Goal: Task Accomplishment & Management: Complete application form

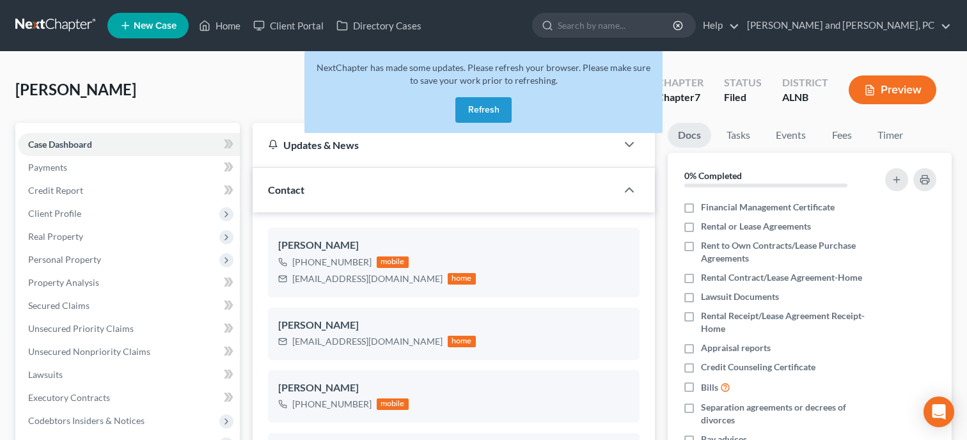
select select "6"
select select "0"
click at [230, 21] on link "Home" at bounding box center [220, 25] width 54 height 23
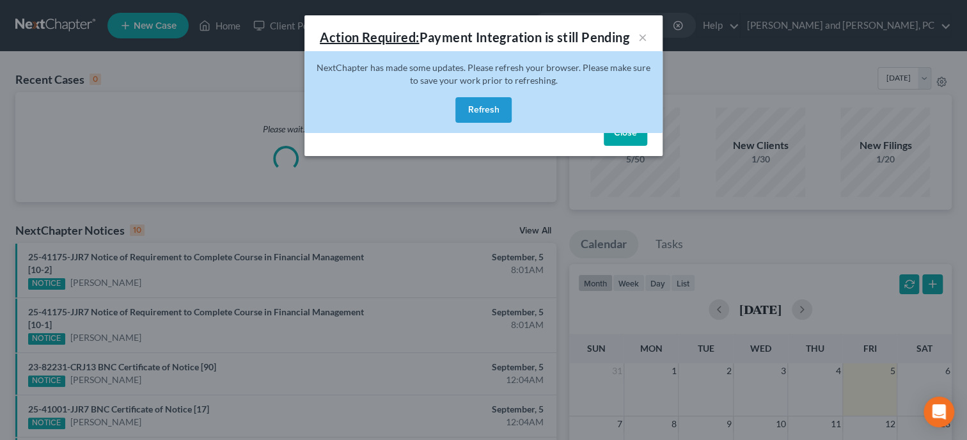
click at [500, 113] on button "Refresh" at bounding box center [483, 110] width 56 height 26
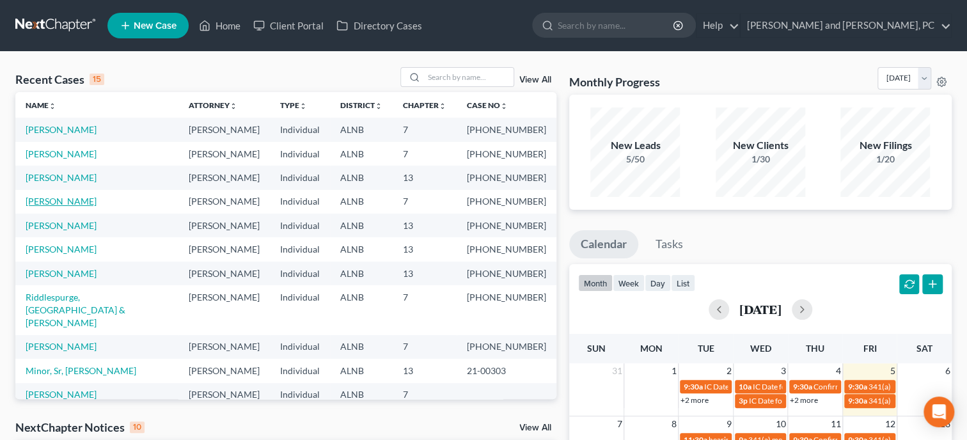
click at [70, 201] on link "[PERSON_NAME]" at bounding box center [61, 201] width 71 height 11
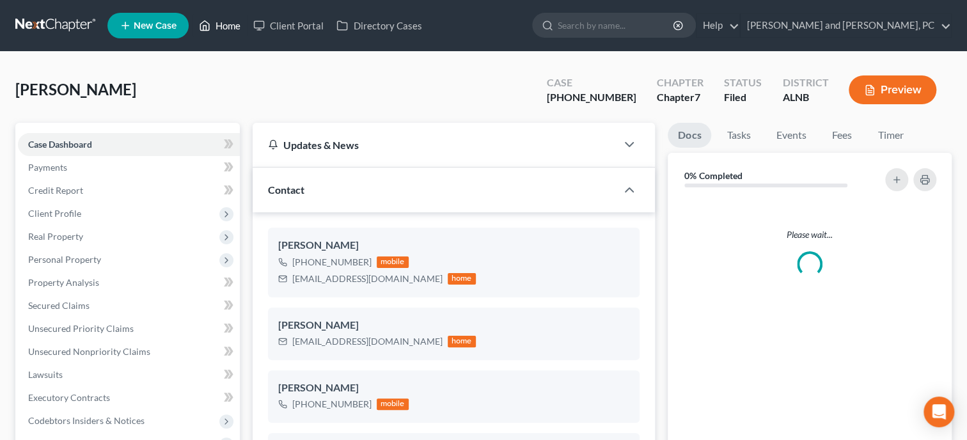
click at [240, 26] on link "Home" at bounding box center [220, 25] width 54 height 23
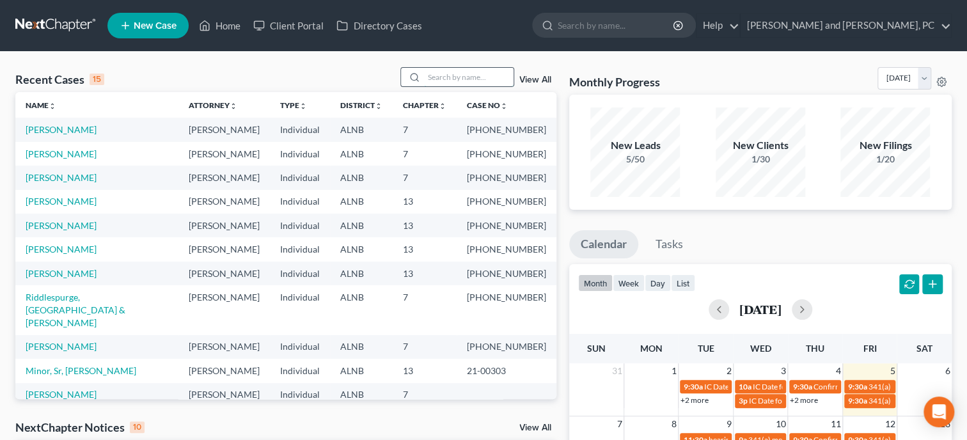
click at [424, 77] on input "search" at bounding box center [469, 77] width 90 height 19
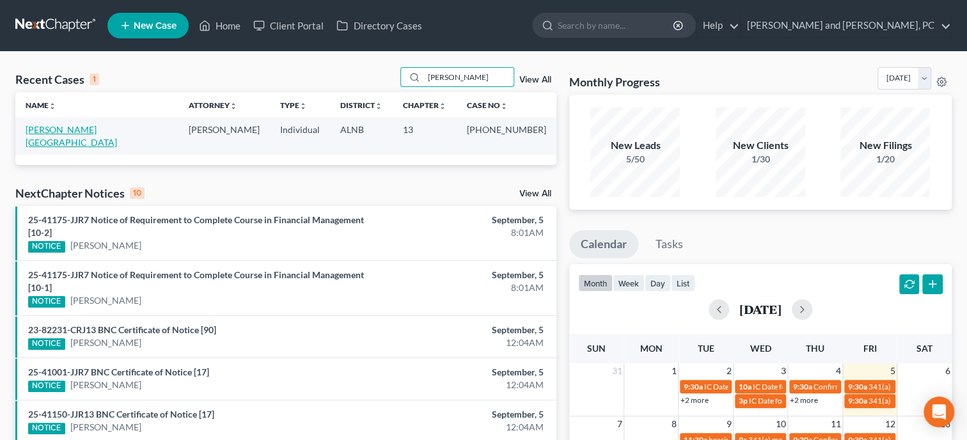
type input "[PERSON_NAME]"
click at [64, 131] on link "[PERSON_NAME][GEOGRAPHIC_DATA]" at bounding box center [71, 136] width 91 height 24
select select "1"
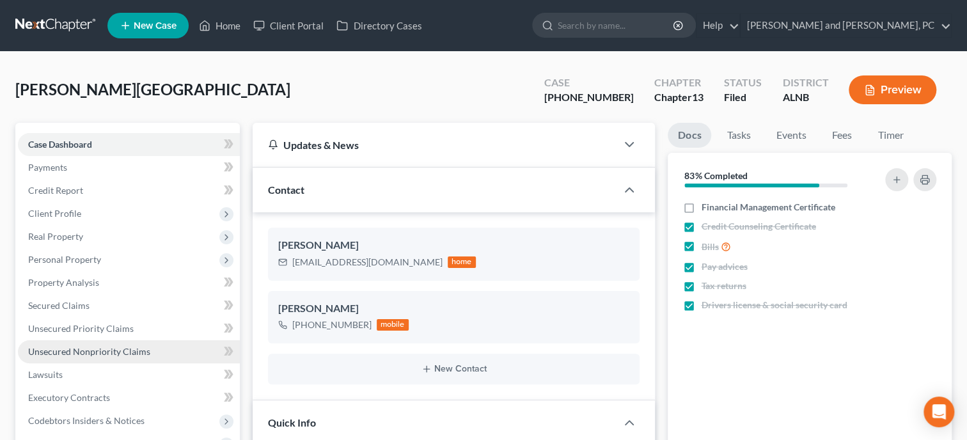
click at [75, 347] on span "Unsecured Nonpriority Claims" at bounding box center [89, 351] width 122 height 11
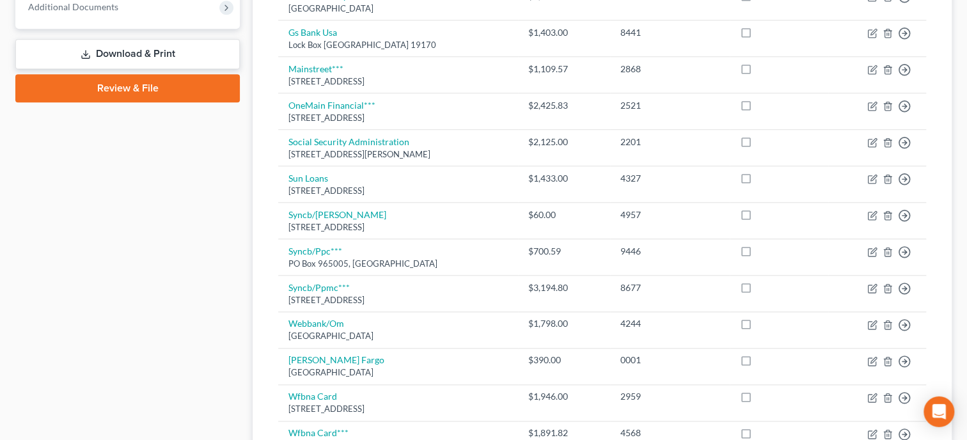
scroll to position [658, 0]
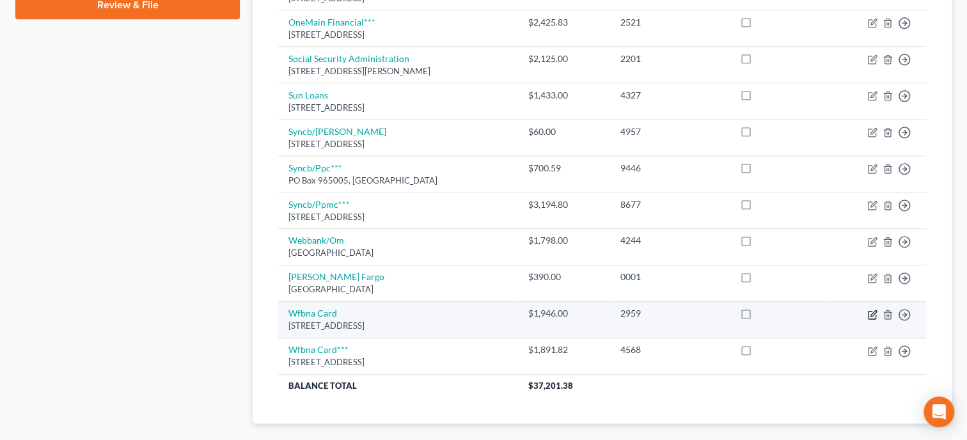
click at [869, 311] on icon "button" at bounding box center [872, 315] width 8 height 8
select select "38"
select select "2"
select select "0"
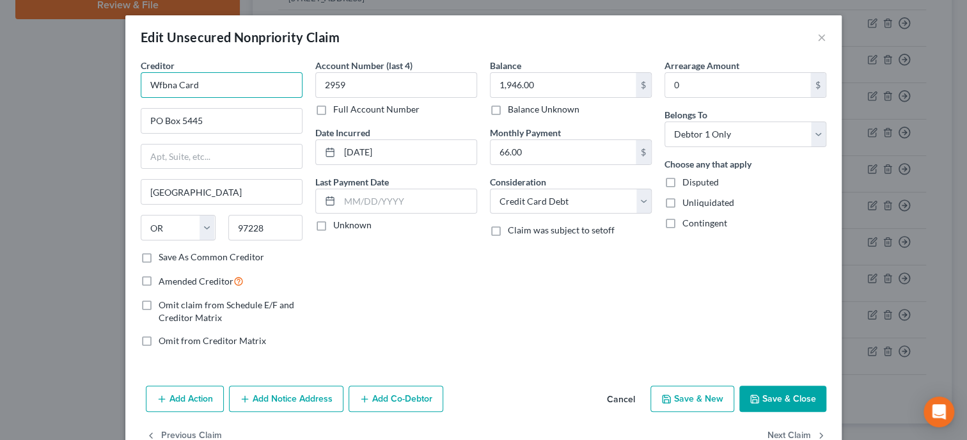
click at [241, 80] on input "Wfbna Card" at bounding box center [222, 85] width 162 height 26
type input "Wfbna Card***"
click at [545, 82] on input "1,946.00" at bounding box center [563, 85] width 145 height 24
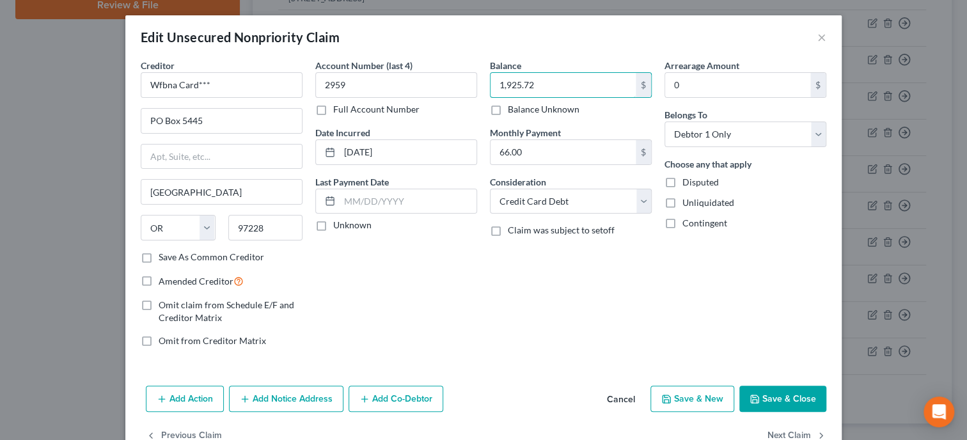
type input "1,925.72"
click at [784, 397] on button "Save & Close" at bounding box center [782, 399] width 87 height 27
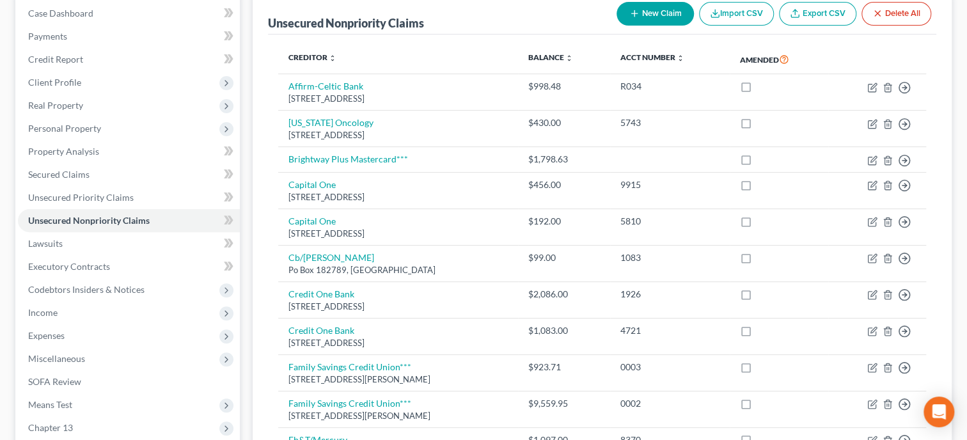
scroll to position [0, 0]
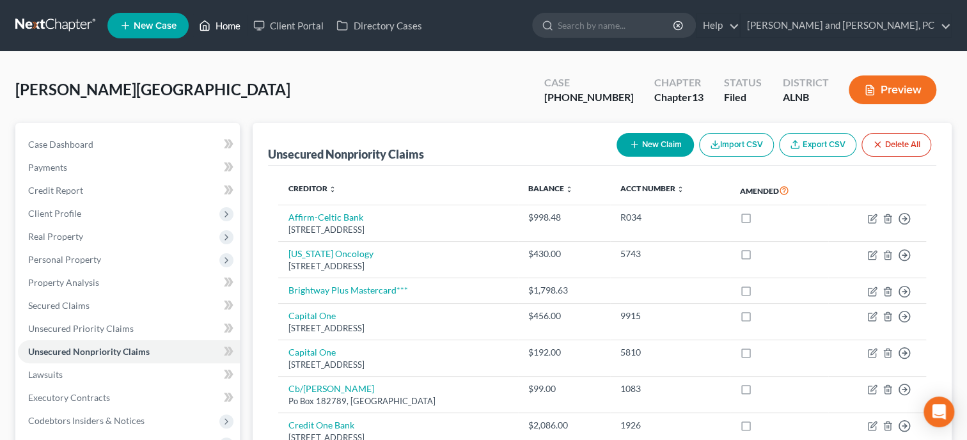
click at [212, 28] on link "Home" at bounding box center [220, 25] width 54 height 23
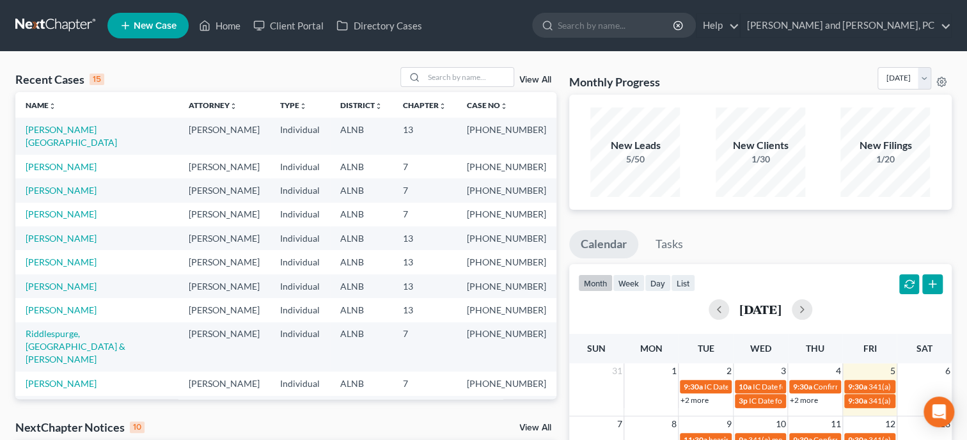
click at [152, 31] on span "New Case" at bounding box center [155, 26] width 43 height 10
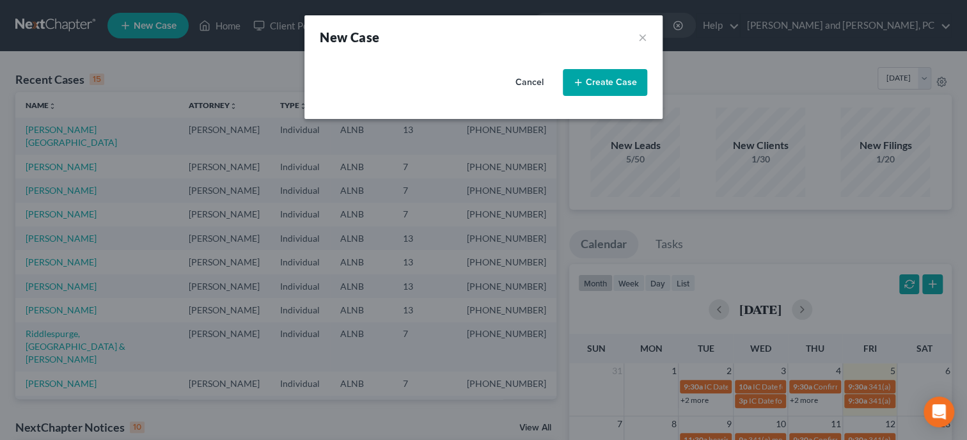
select select "1"
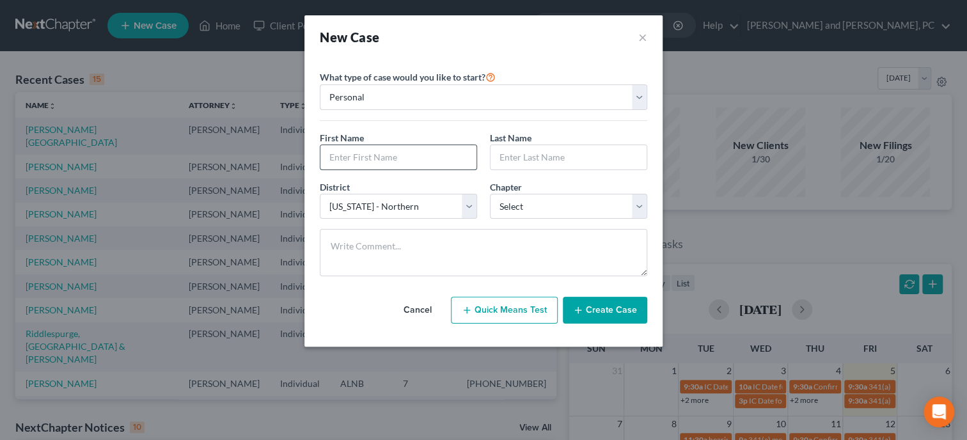
click at [432, 155] on input "text" at bounding box center [398, 157] width 156 height 24
click at [359, 158] on input "text" at bounding box center [398, 157] width 156 height 24
type input "[PERSON_NAME]"
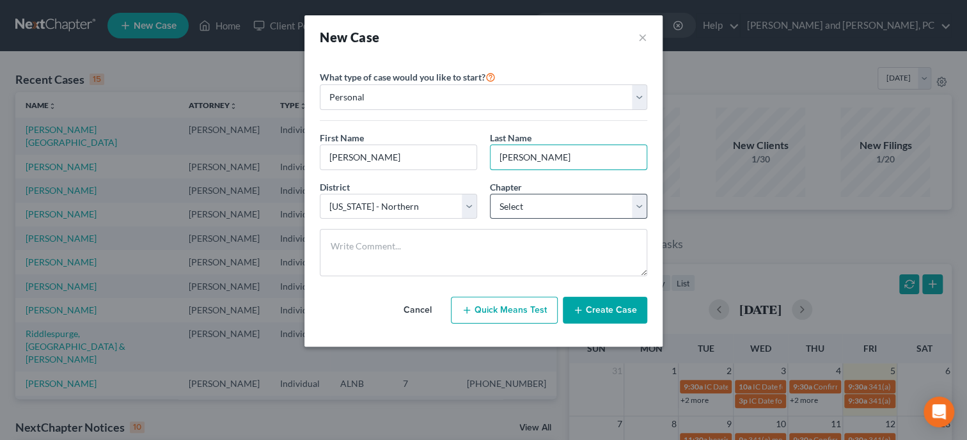
type input "[PERSON_NAME]"
select select "3"
click option "13" at bounding box center [0, 0] width 0 height 0
click at [588, 308] on button "Create Case" at bounding box center [605, 310] width 84 height 27
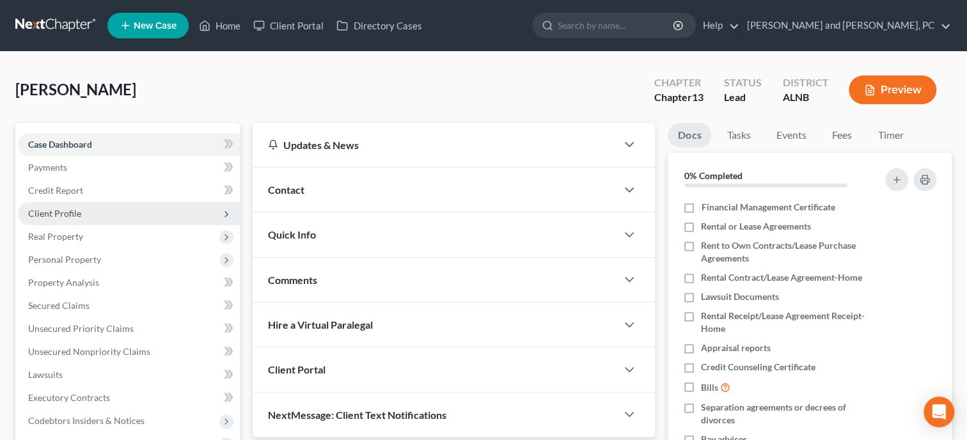
click at [63, 210] on span "Client Profile" at bounding box center [54, 213] width 53 height 11
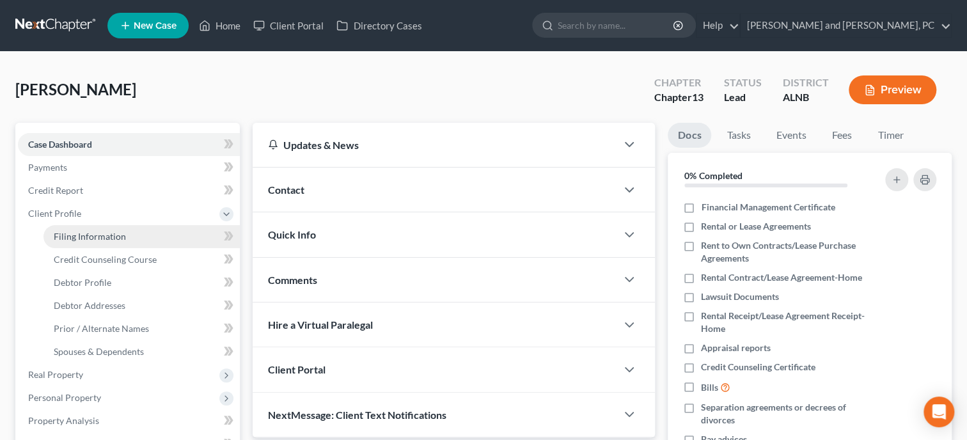
click at [70, 238] on span "Filing Information" at bounding box center [90, 236] width 72 height 11
select select "1"
select select "0"
select select "3"
select select "1"
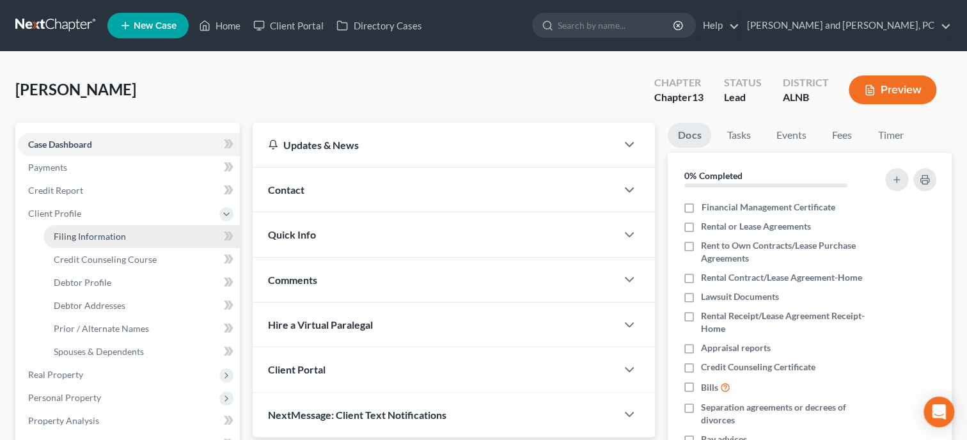
select select "0"
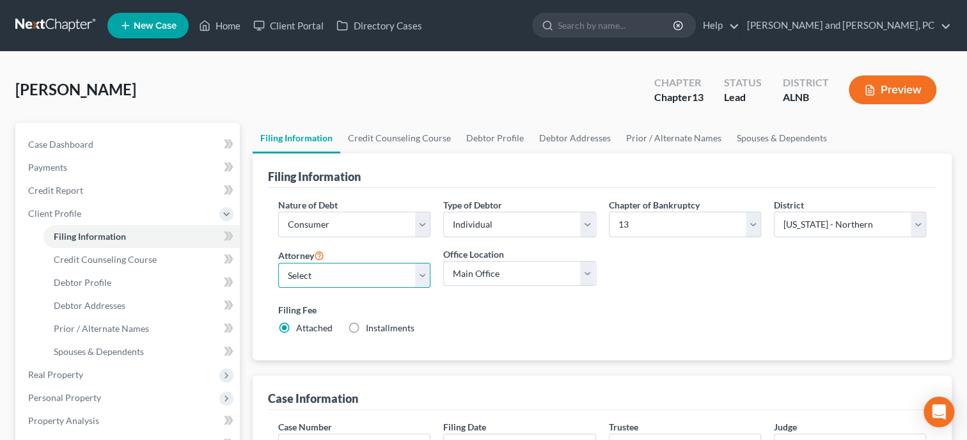
select select "0"
click option "[PERSON_NAME] - [GEOGRAPHIC_DATA]" at bounding box center [0, 0] width 0 height 0
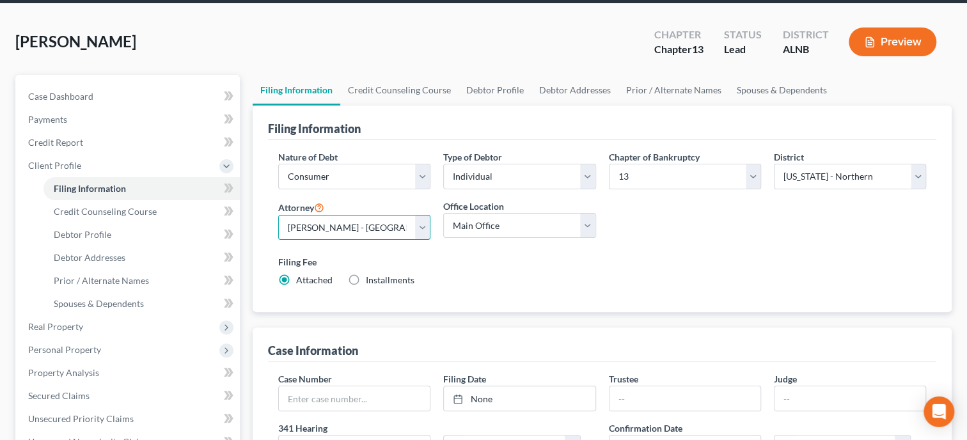
scroll to position [65, 0]
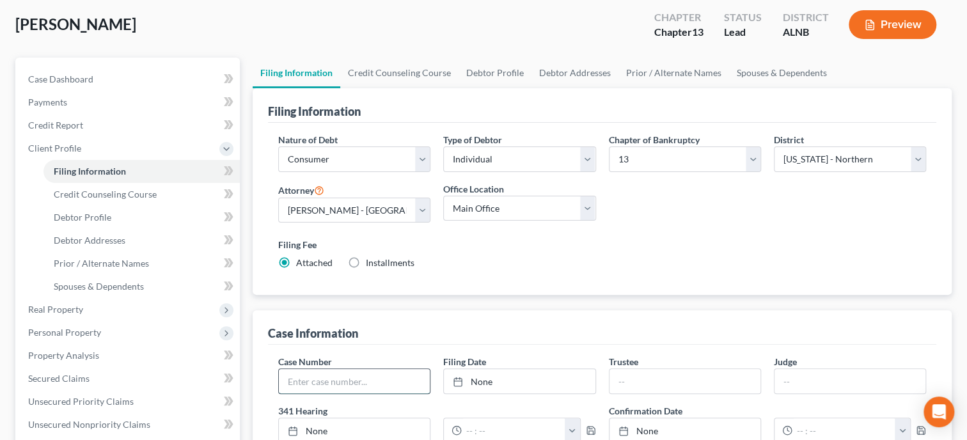
click at [329, 377] on input "text" at bounding box center [354, 381] width 151 height 24
type input "22-40275"
click at [505, 385] on link "None" at bounding box center [519, 381] width 151 height 24
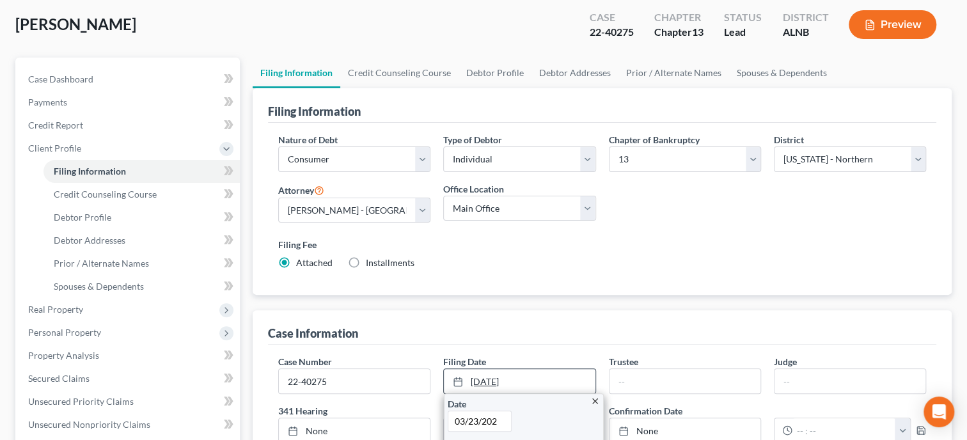
type input "[DATE]"
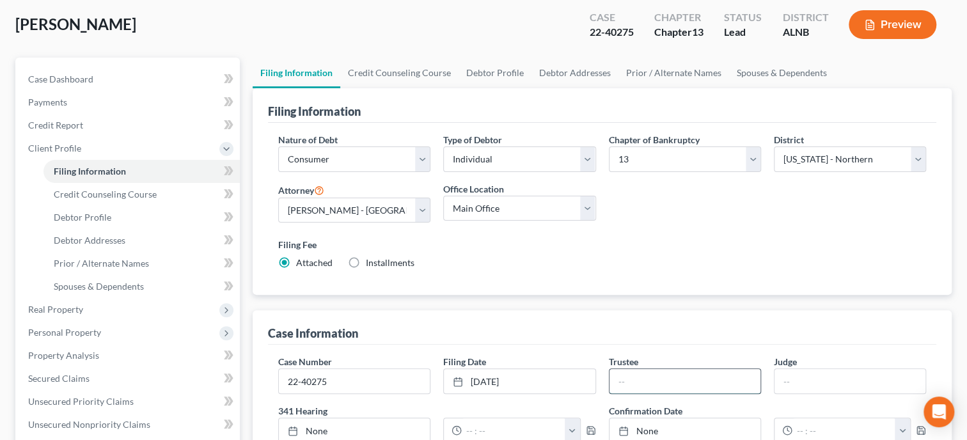
click at [650, 378] on input "text" at bounding box center [685, 381] width 151 height 24
type input "[PERSON_NAME]"
click at [500, 77] on link "Debtor Profile" at bounding box center [495, 73] width 73 height 31
select select "0"
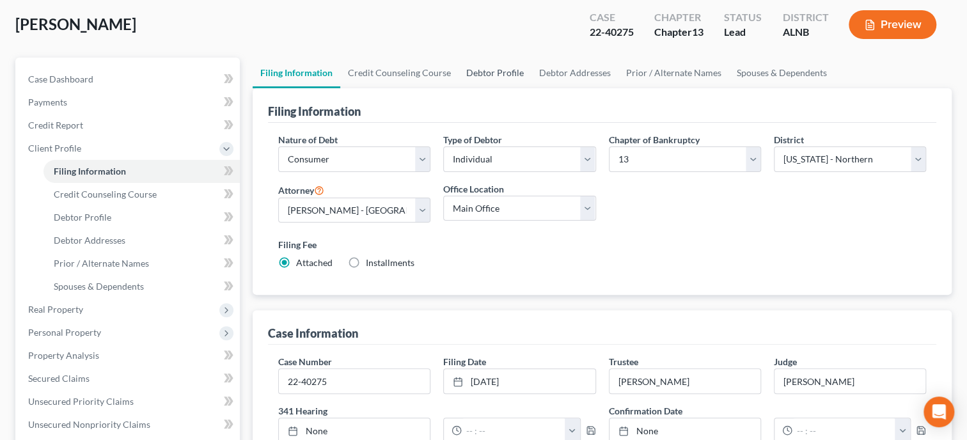
select select "0"
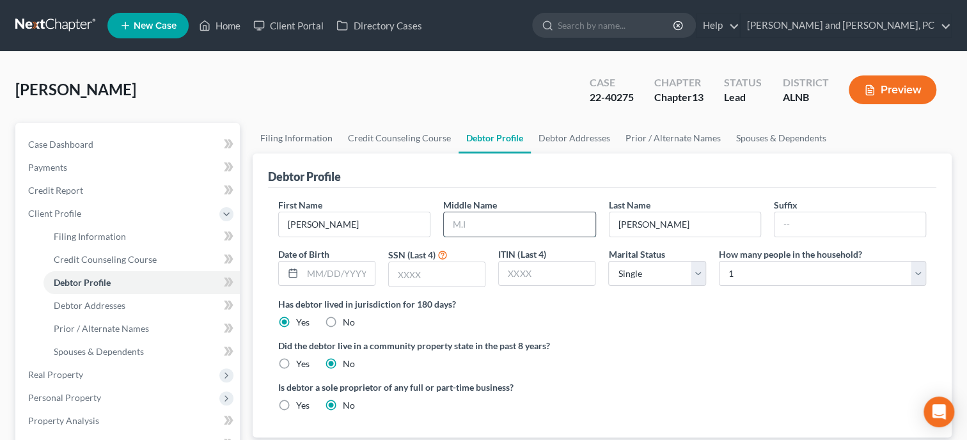
click at [477, 218] on input "text" at bounding box center [519, 224] width 151 height 24
type input "L"
click at [616, 340] on label "Did the debtor live in a community property state in the past 8 years?" at bounding box center [602, 345] width 648 height 13
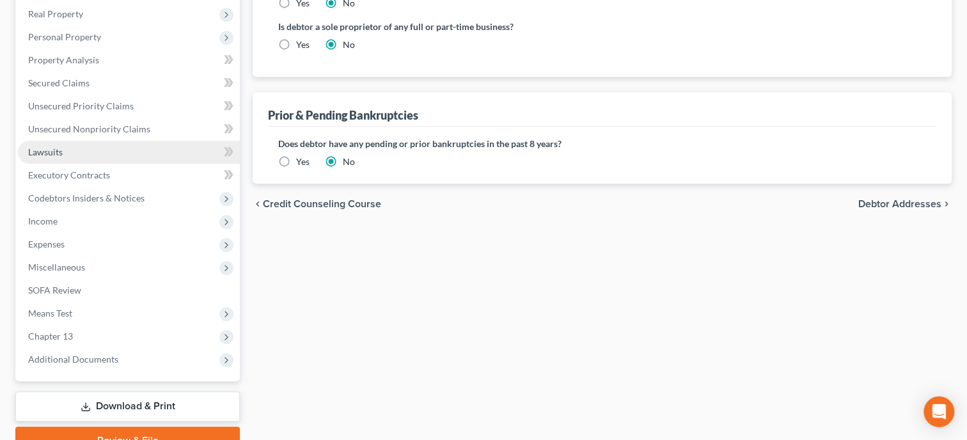
scroll to position [395, 0]
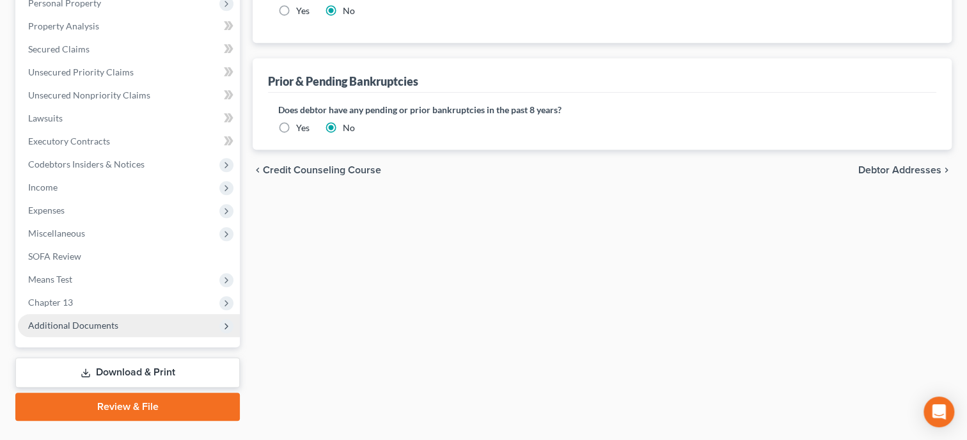
click at [77, 324] on span "Additional Documents" at bounding box center [73, 325] width 90 height 11
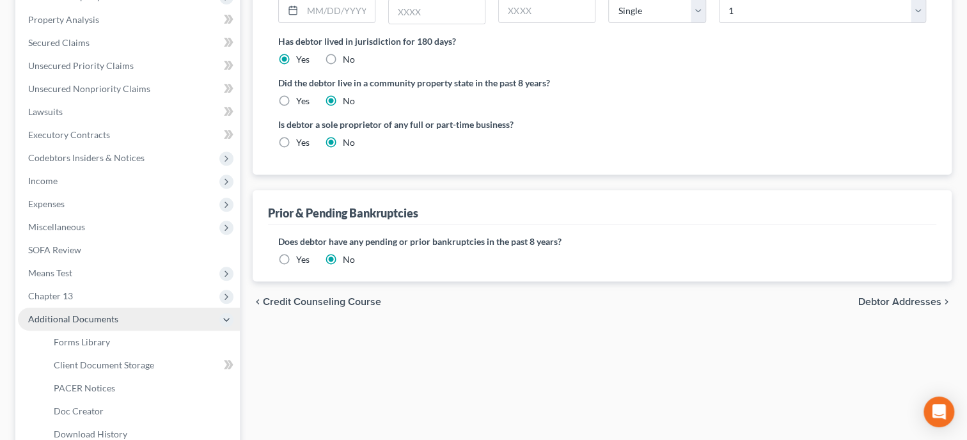
scroll to position [256, 0]
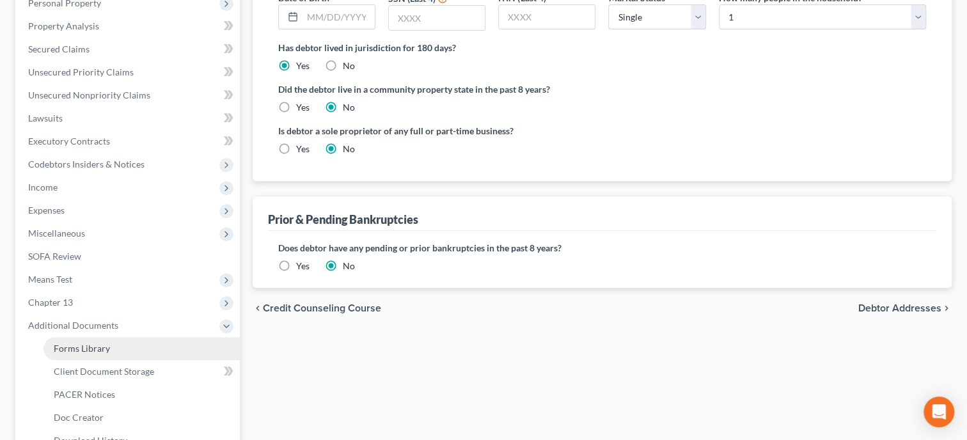
click at [106, 352] on span "Forms Library" at bounding box center [82, 348] width 56 height 11
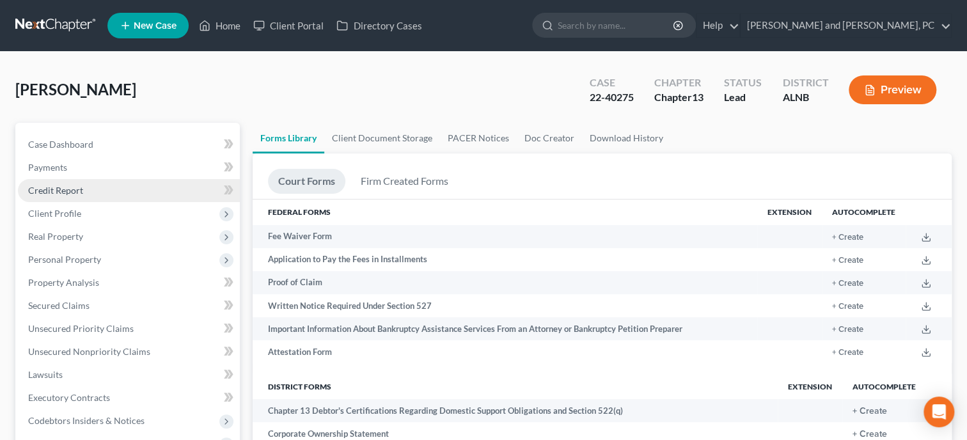
click at [90, 184] on link "Credit Report" at bounding box center [129, 190] width 222 height 23
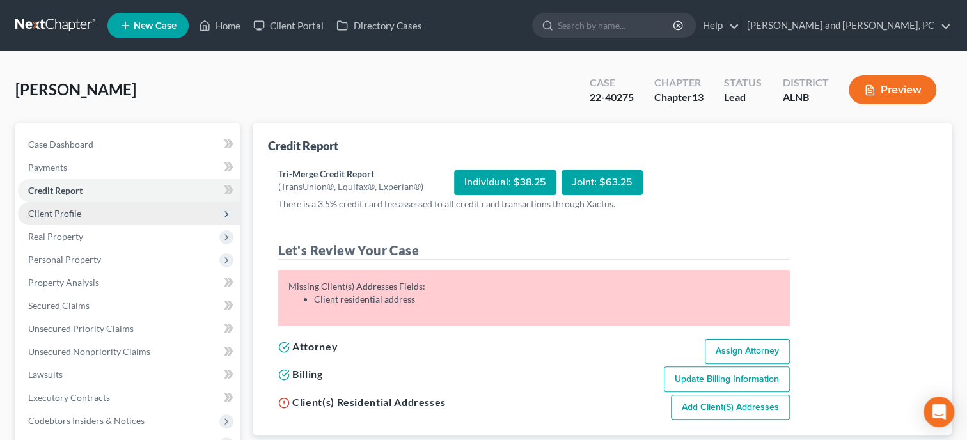
click at [84, 215] on span "Client Profile" at bounding box center [129, 213] width 222 height 23
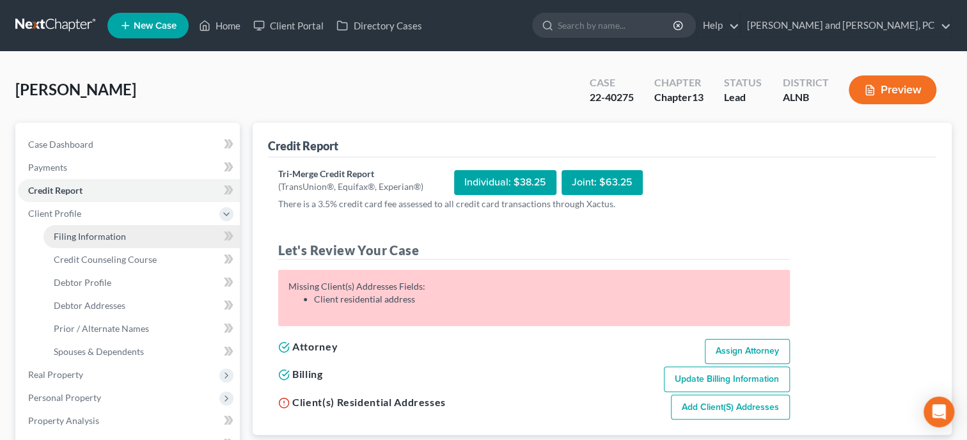
click at [90, 237] on span "Filing Information" at bounding box center [90, 236] width 72 height 11
select select "1"
select select "0"
select select "3"
select select "1"
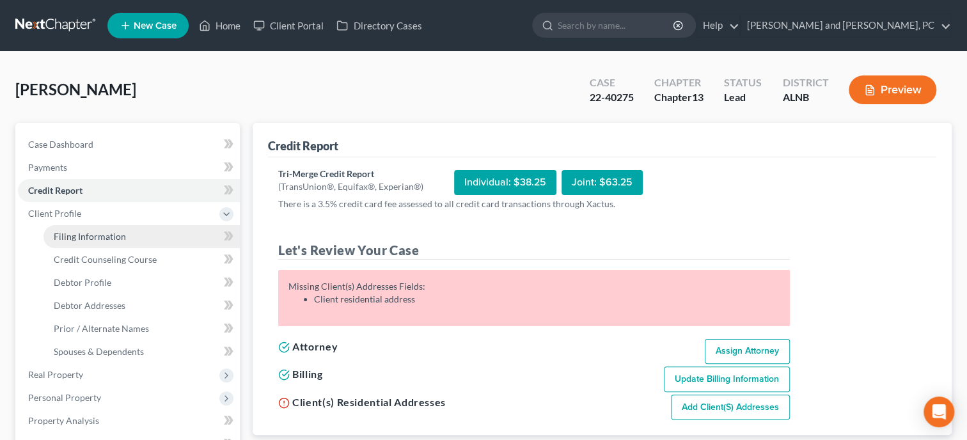
select select "0"
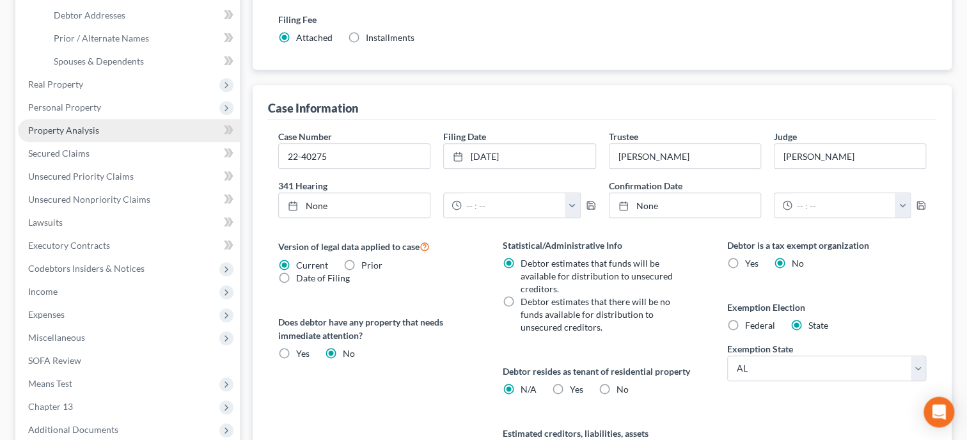
scroll to position [439, 0]
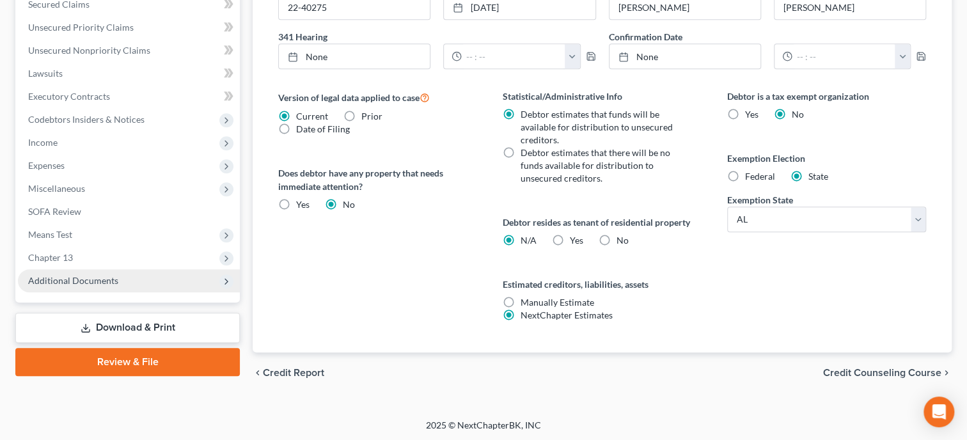
click at [130, 276] on span "Additional Documents" at bounding box center [129, 280] width 222 height 23
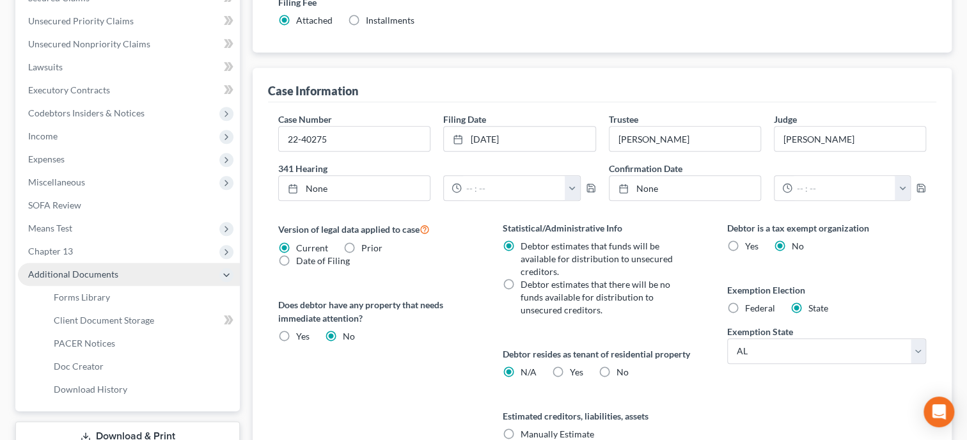
scroll to position [301, 0]
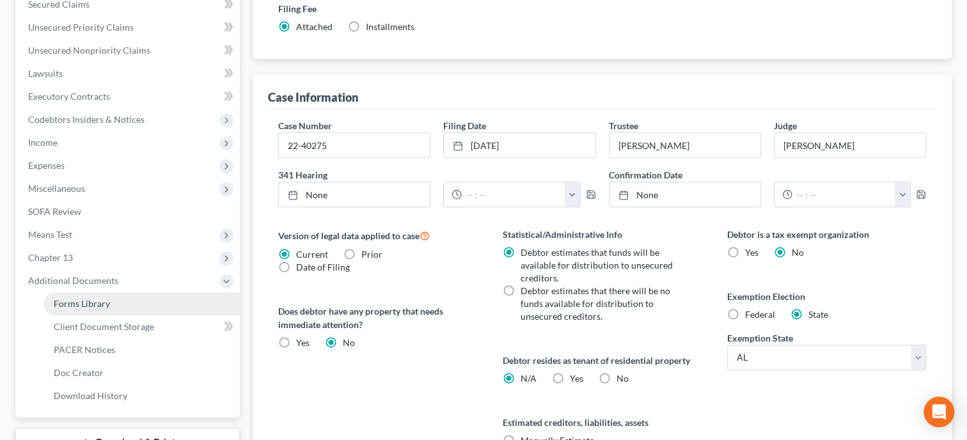
click at [130, 301] on link "Forms Library" at bounding box center [141, 303] width 196 height 23
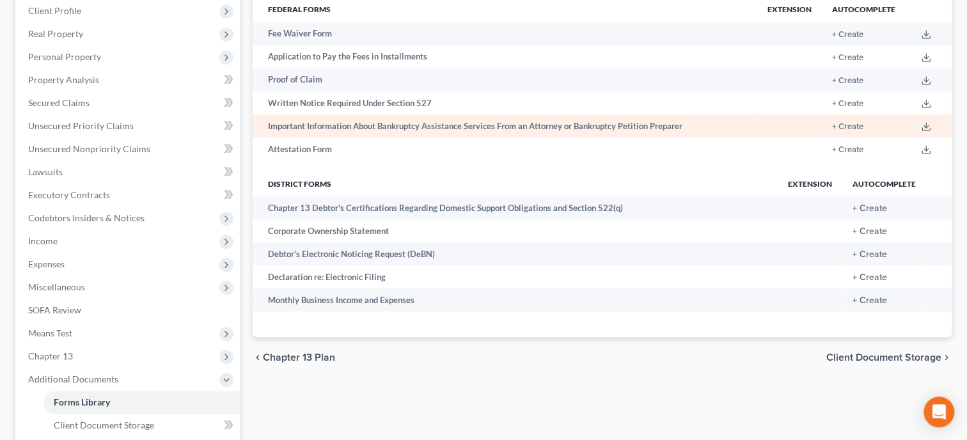
scroll to position [263, 0]
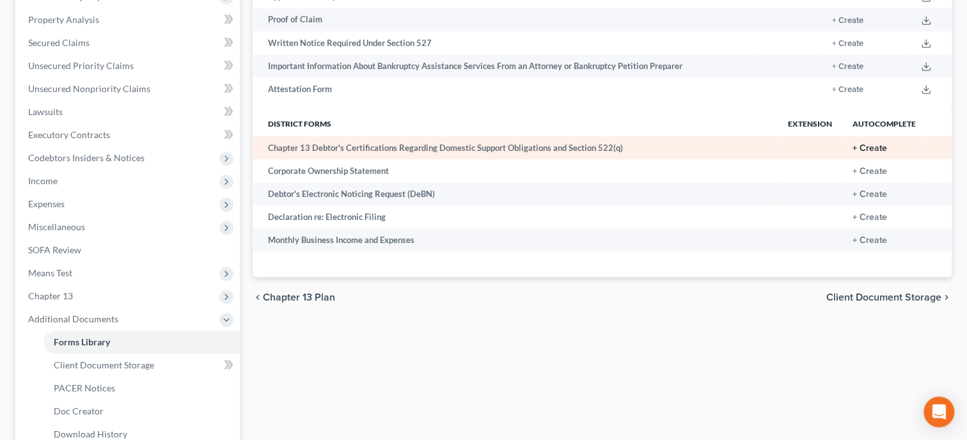
click at [871, 150] on button "+ Create" at bounding box center [870, 148] width 35 height 9
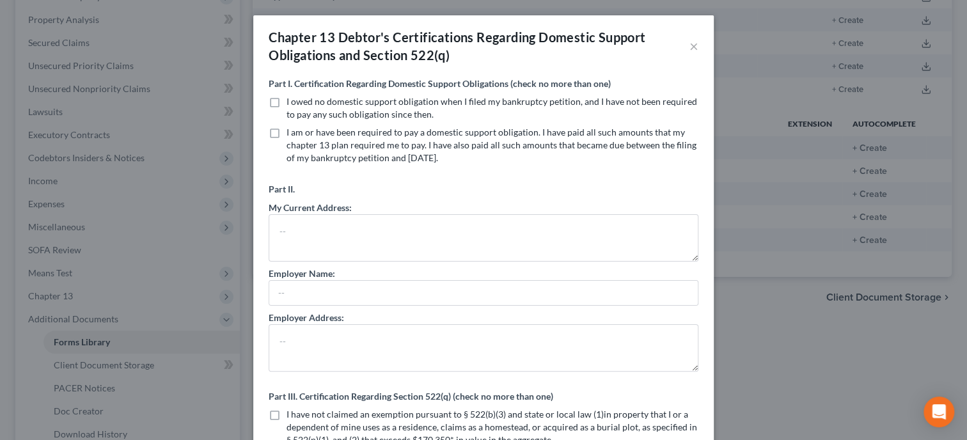
click at [287, 100] on label "I owed no domestic support obligation when I filed my bankruptcy petition, and …" at bounding box center [493, 108] width 412 height 26
click at [292, 100] on input "I owed no domestic support obligation when I filed my bankruptcy petition, and …" at bounding box center [296, 99] width 8 height 8
checkbox input "true"
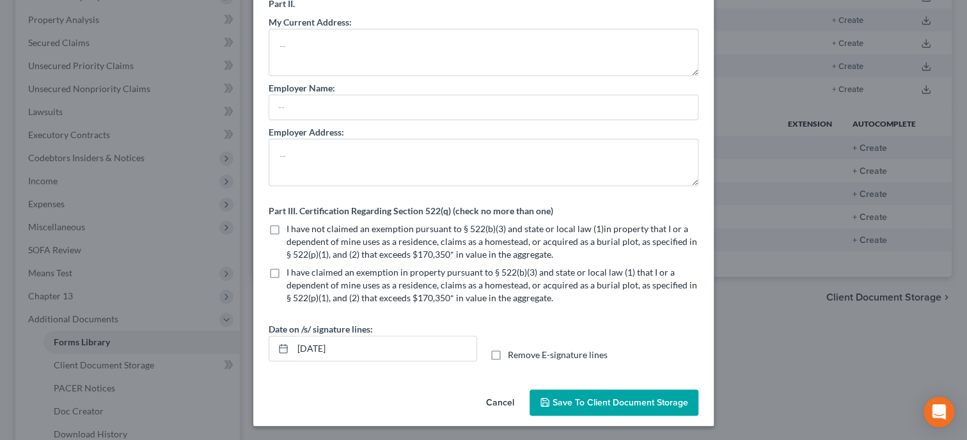
click at [287, 227] on label "I have not claimed an exemption pursuant to § 522(b)(3) and state or local law …" at bounding box center [493, 242] width 412 height 38
click at [292, 227] on input "I have not claimed an exemption pursuant to § 522(b)(3) and state or local law …" at bounding box center [296, 227] width 8 height 8
checkbox input "true"
click at [585, 402] on span "Save to Client Document Storage" at bounding box center [621, 402] width 136 height 11
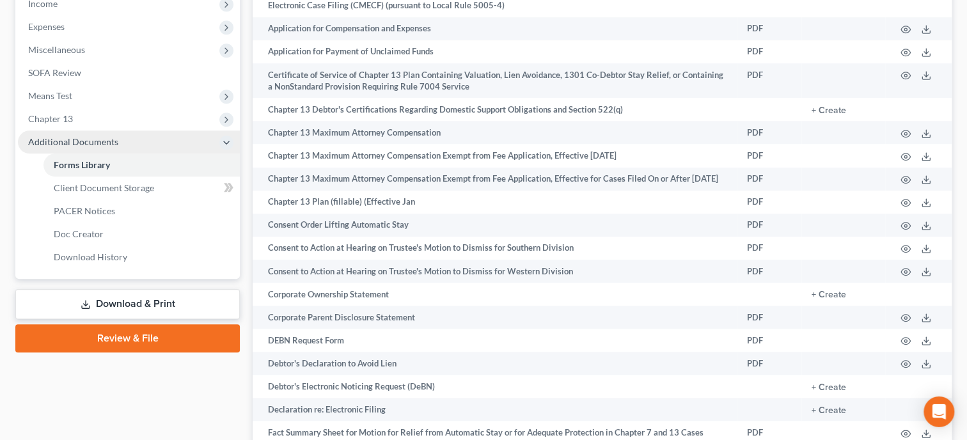
scroll to position [526, 0]
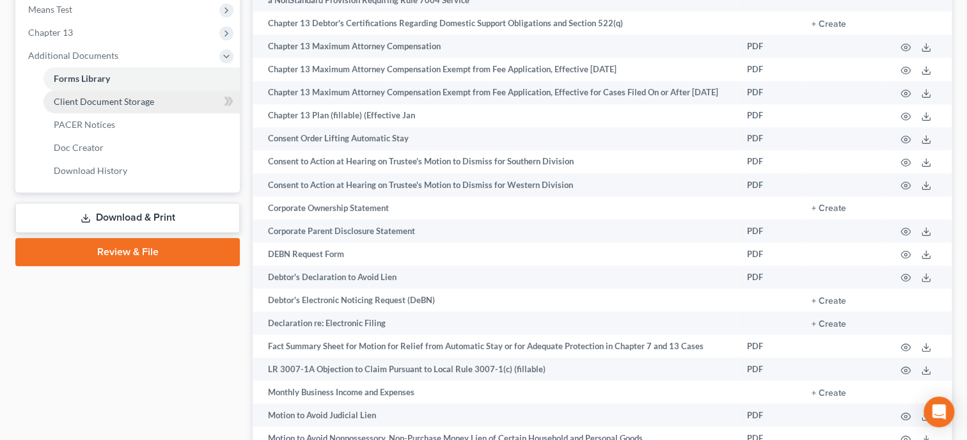
click at [105, 98] on span "Client Document Storage" at bounding box center [104, 101] width 100 height 11
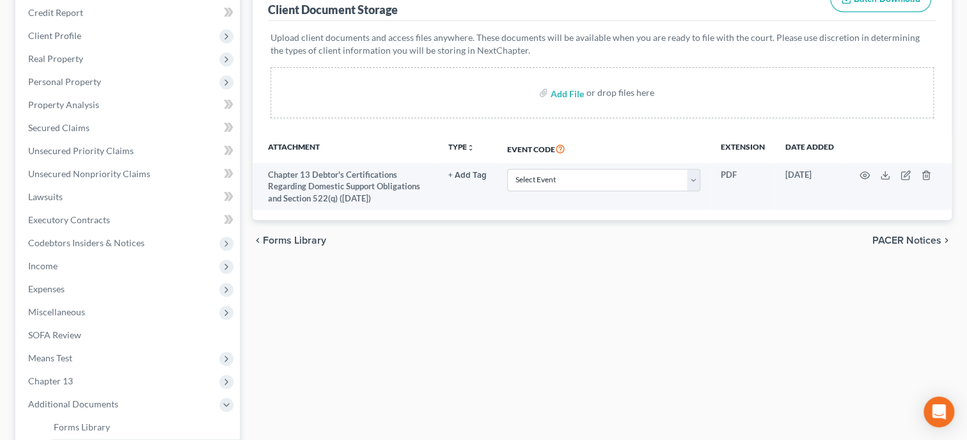
scroll to position [136, 0]
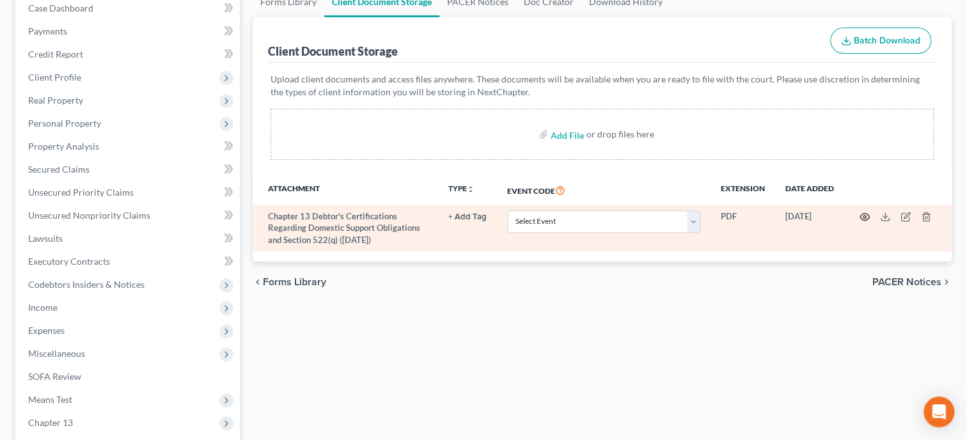
click at [865, 217] on circle "button" at bounding box center [864, 217] width 3 height 3
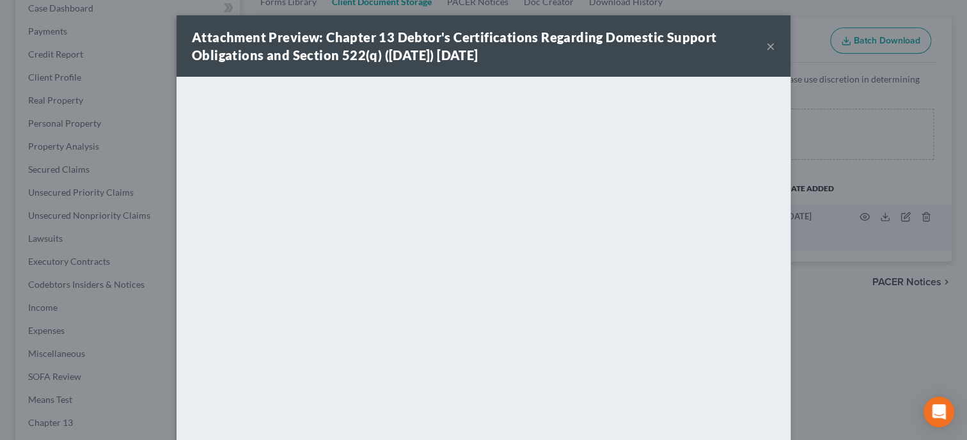
click at [773, 49] on button "×" at bounding box center [770, 45] width 9 height 15
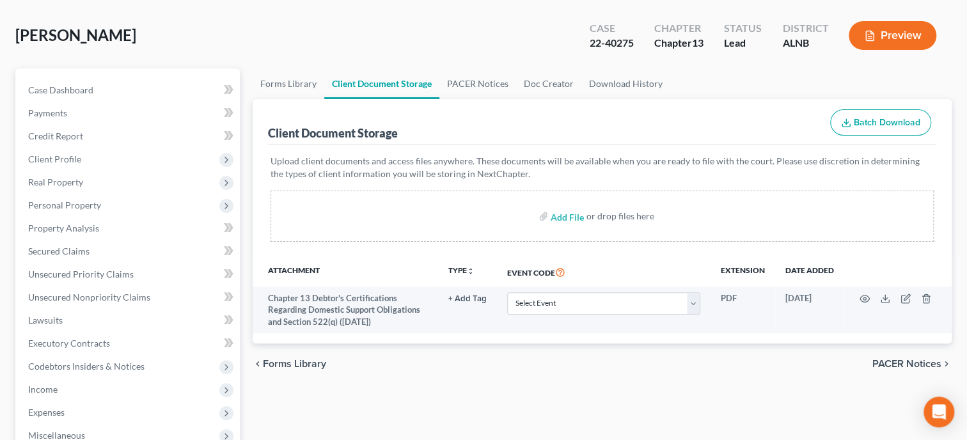
scroll to position [4, 0]
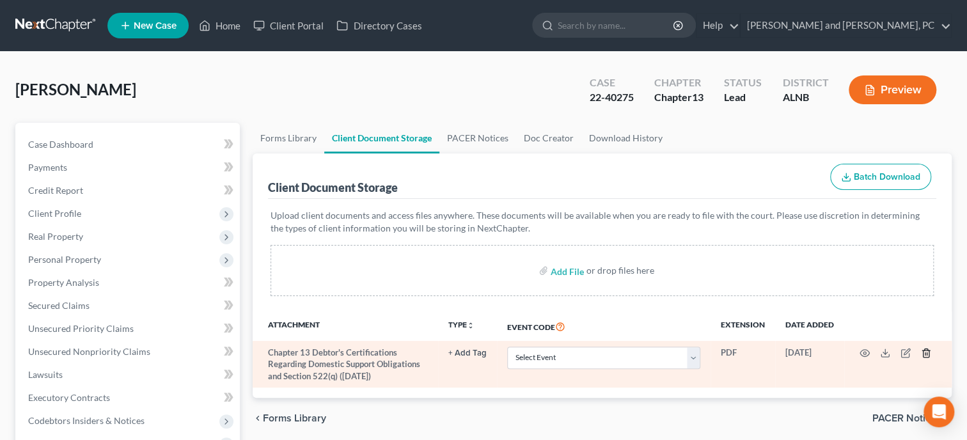
click at [927, 355] on icon "button" at bounding box center [926, 353] width 10 height 10
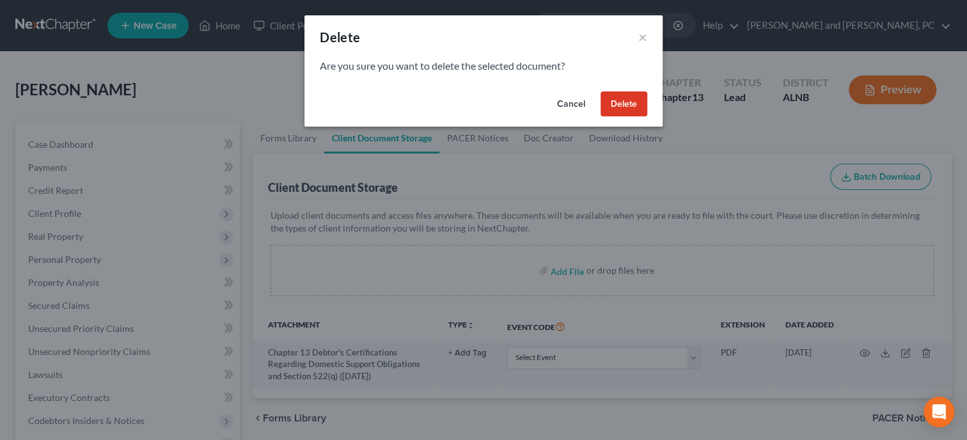
click at [625, 107] on button "Delete" at bounding box center [624, 104] width 47 height 26
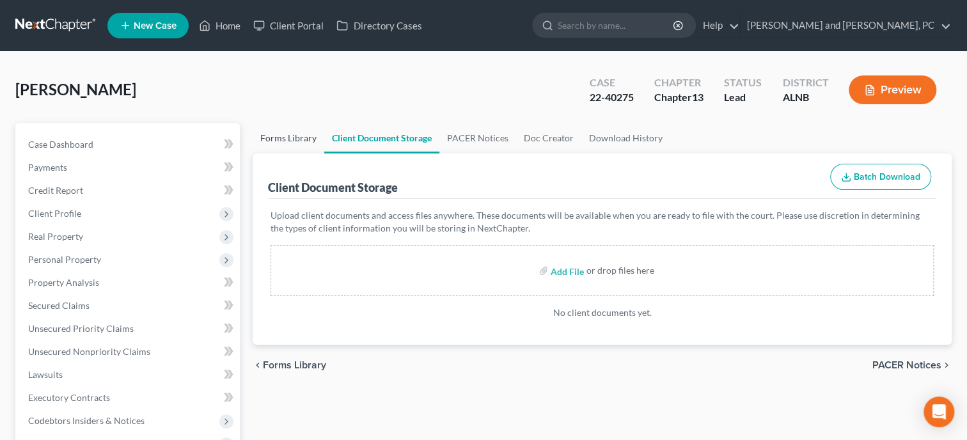
click at [299, 139] on link "Forms Library" at bounding box center [289, 138] width 72 height 31
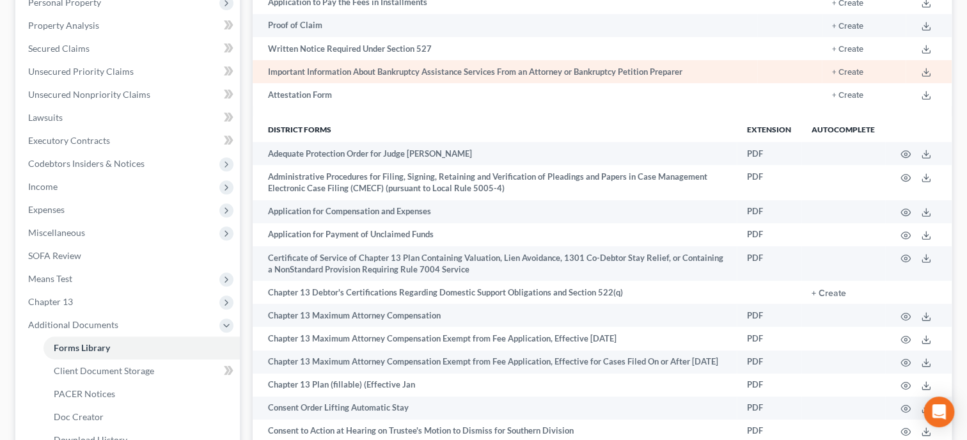
scroll to position [263, 0]
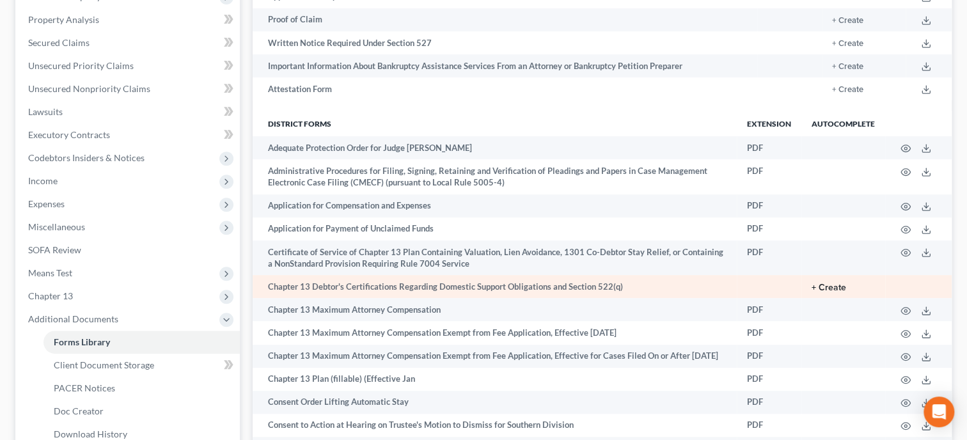
click at [821, 292] on button "+ Create" at bounding box center [829, 287] width 35 height 9
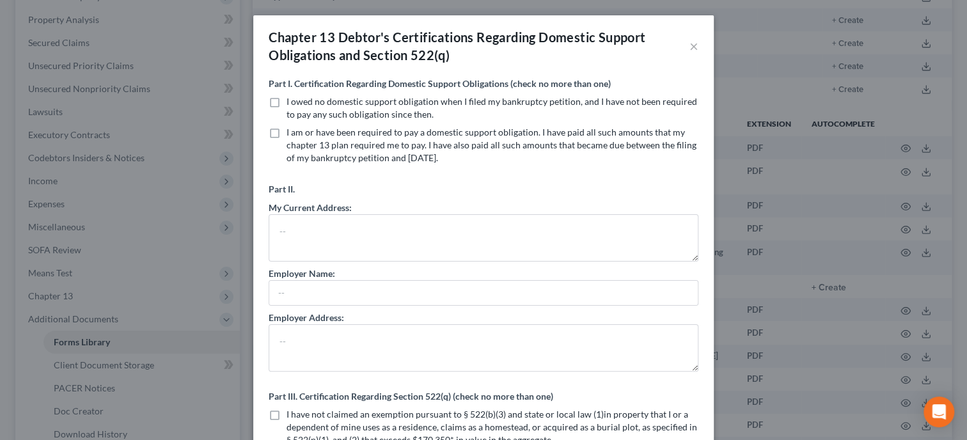
click at [287, 100] on label "I owed no domestic support obligation when I filed my bankruptcy petition, and …" at bounding box center [493, 108] width 412 height 26
click at [292, 100] on input "I owed no domestic support obligation when I filed my bankruptcy petition, and …" at bounding box center [296, 99] width 8 height 8
checkbox input "true"
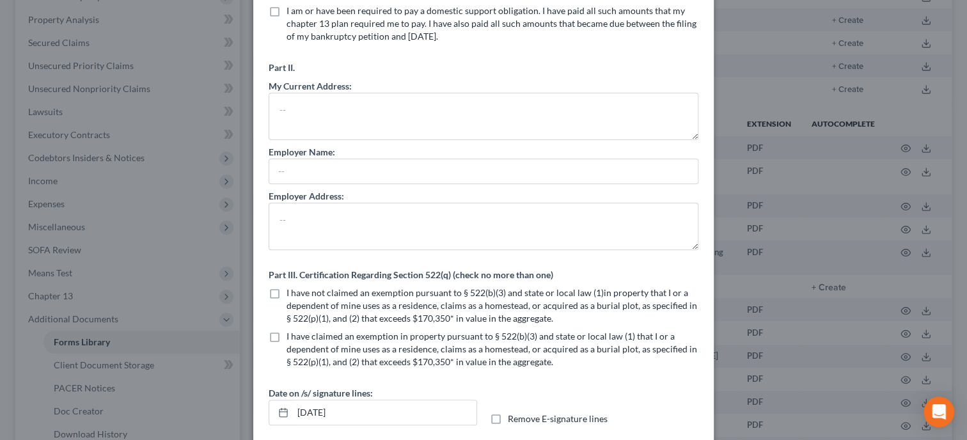
scroll to position [185, 0]
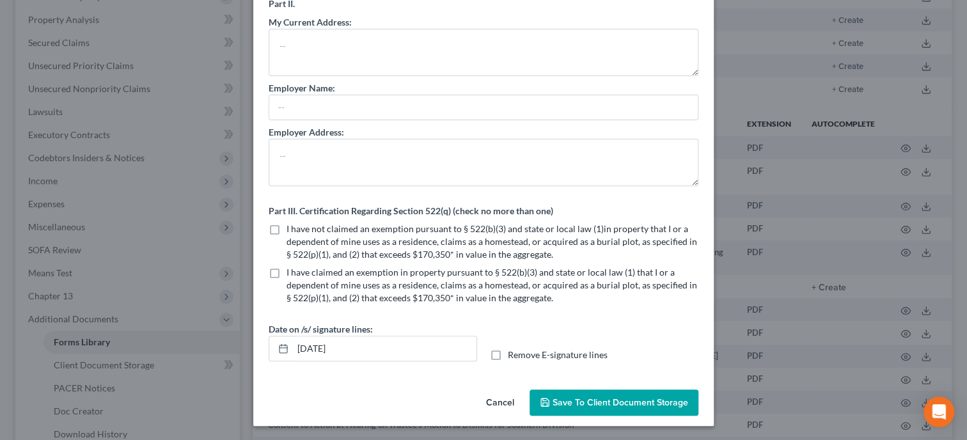
click at [287, 229] on label "I have not claimed an exemption pursuant to § 522(b)(3) and state or local law …" at bounding box center [493, 242] width 412 height 38
click at [292, 229] on input "I have not claimed an exemption pursuant to § 522(b)(3) and state or local law …" at bounding box center [296, 227] width 8 height 8
checkbox input "true"
click at [585, 403] on span "Save to Client Document Storage" at bounding box center [621, 402] width 136 height 11
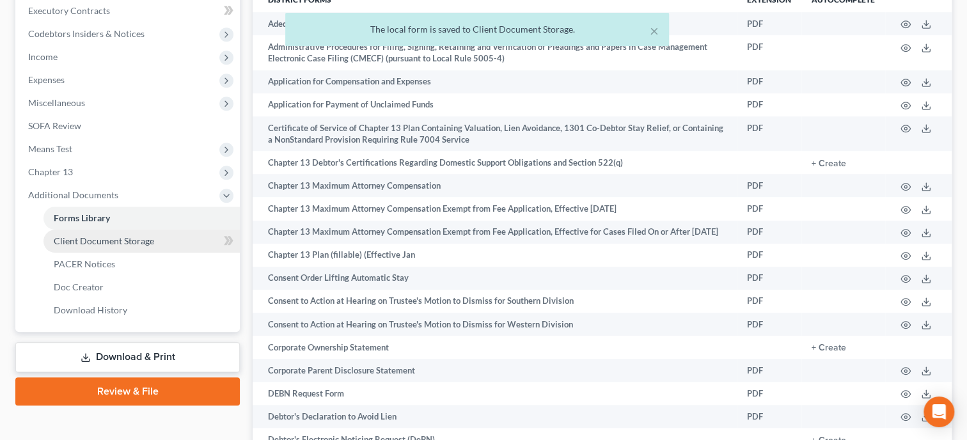
scroll to position [395, 0]
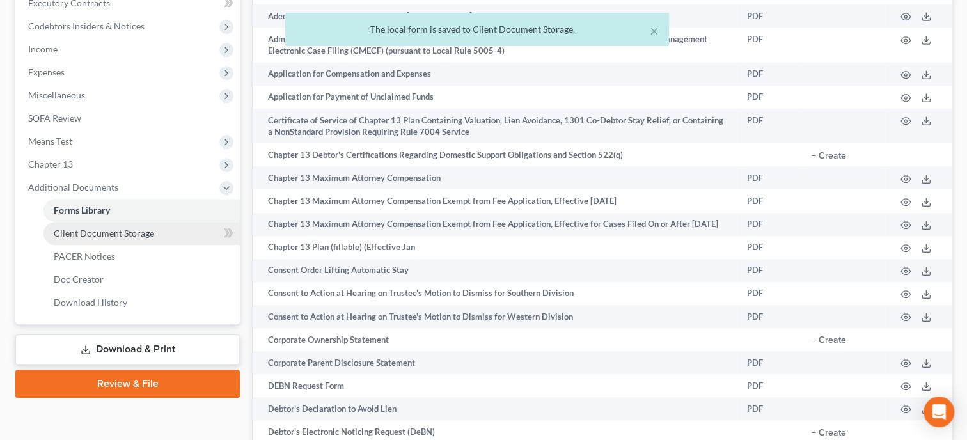
click at [146, 235] on span "Client Document Storage" at bounding box center [104, 233] width 100 height 11
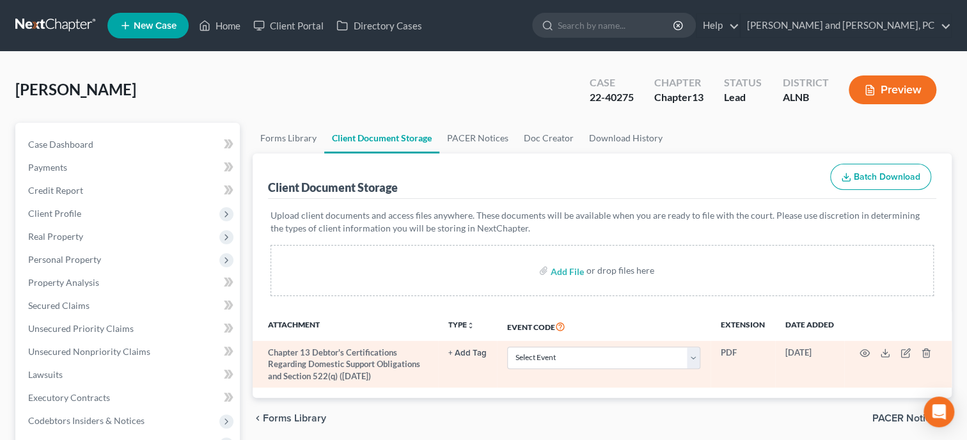
click at [859, 351] on td at bounding box center [897, 364] width 107 height 47
click at [863, 351] on icon "button" at bounding box center [865, 353] width 10 height 10
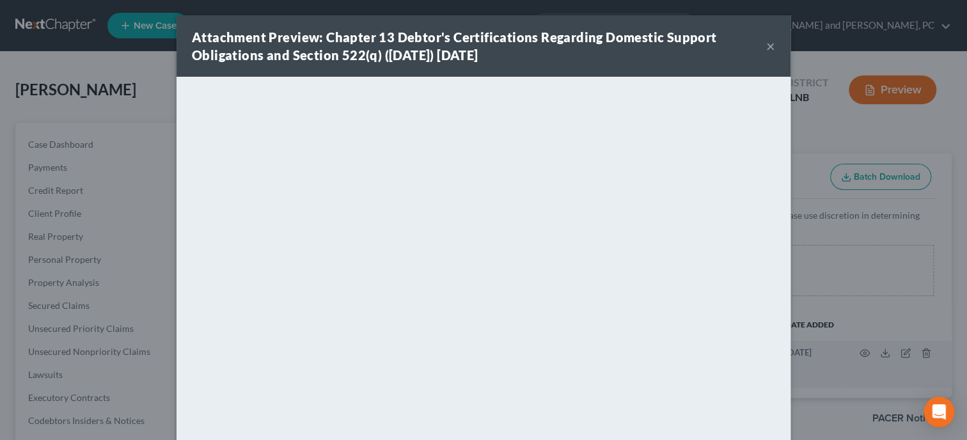
click at [769, 45] on button "×" at bounding box center [770, 45] width 9 height 15
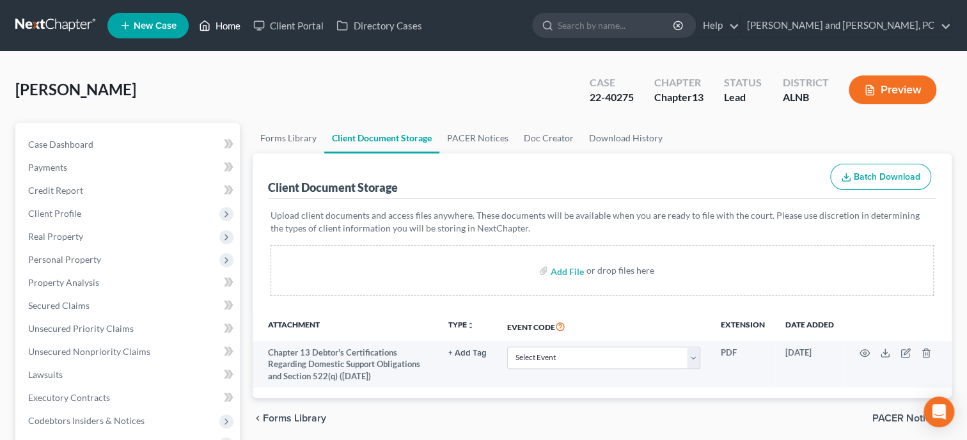
click at [226, 28] on link "Home" at bounding box center [220, 25] width 54 height 23
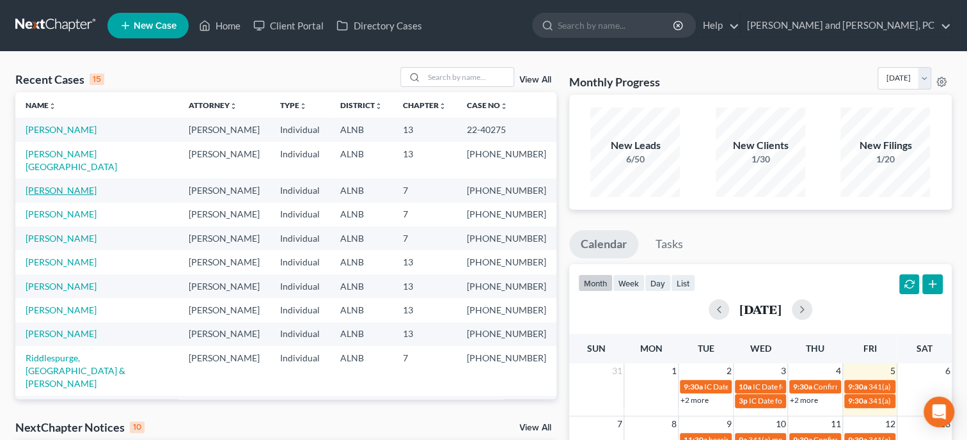
click at [61, 185] on link "[PERSON_NAME]" at bounding box center [61, 190] width 71 height 11
select select "6"
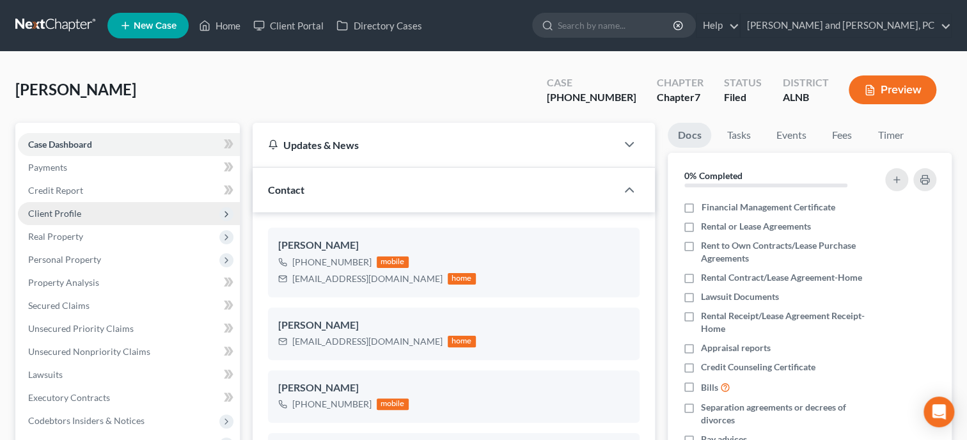
click at [60, 212] on span "Client Profile" at bounding box center [54, 213] width 53 height 11
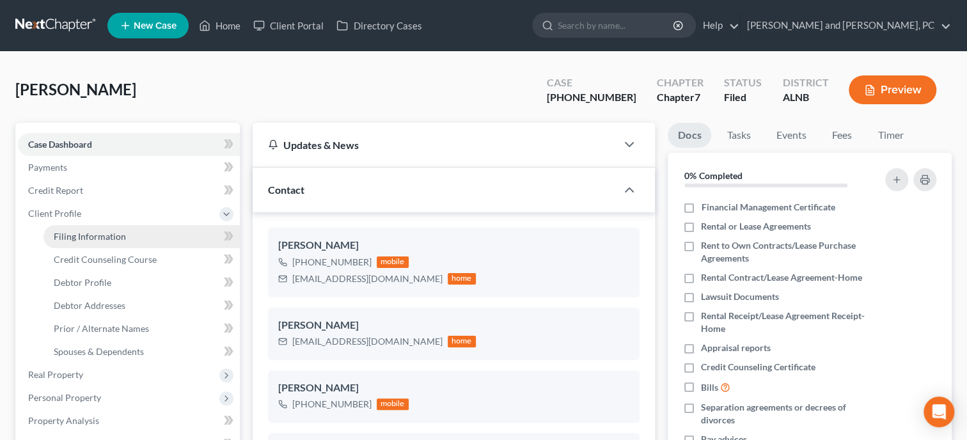
scroll to position [643, 0]
click at [68, 243] on link "Filing Information" at bounding box center [141, 236] width 196 height 23
select select "1"
select select "0"
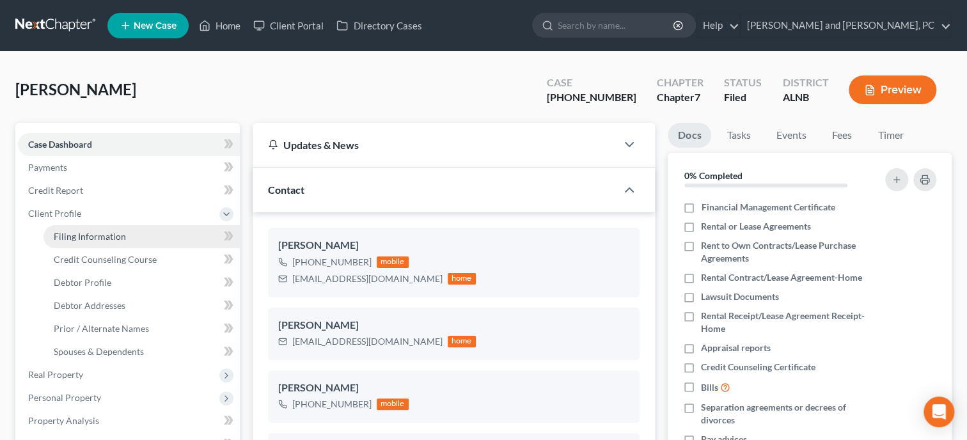
select select "0"
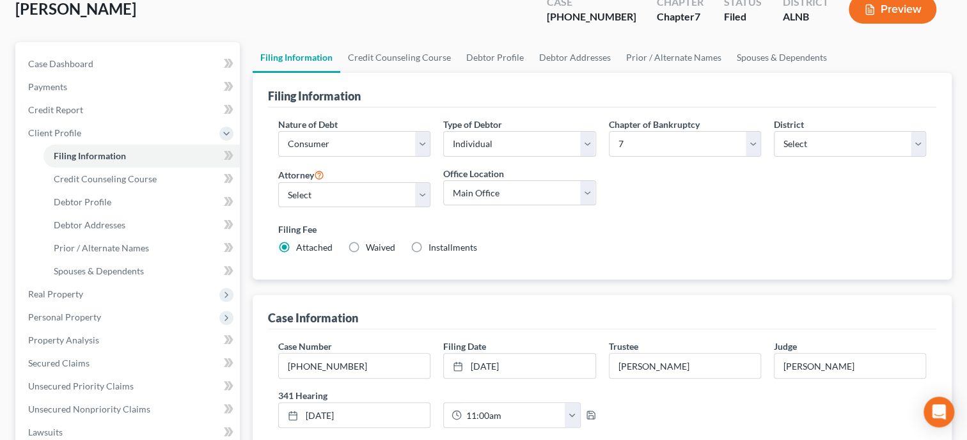
scroll to position [197, 0]
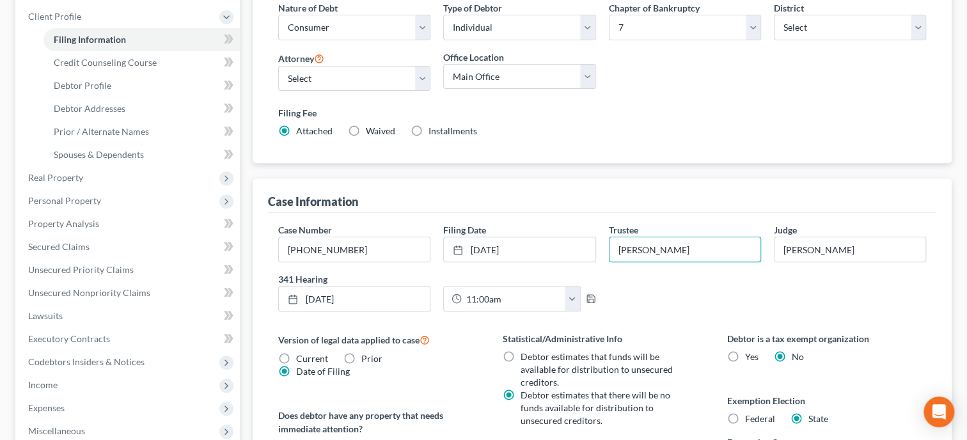
drag, startPoint x: 680, startPoint y: 253, endPoint x: 606, endPoint y: 252, distance: 74.2
click at [610, 252] on input "[PERSON_NAME]" at bounding box center [685, 249] width 151 height 24
type input "Rocco Leo"
click at [655, 296] on div "Case Number 25-41175-7 Filing Date 9/4/2025 close Date 9/4/2025 Time 12:00 AM c…" at bounding box center [602, 272] width 661 height 98
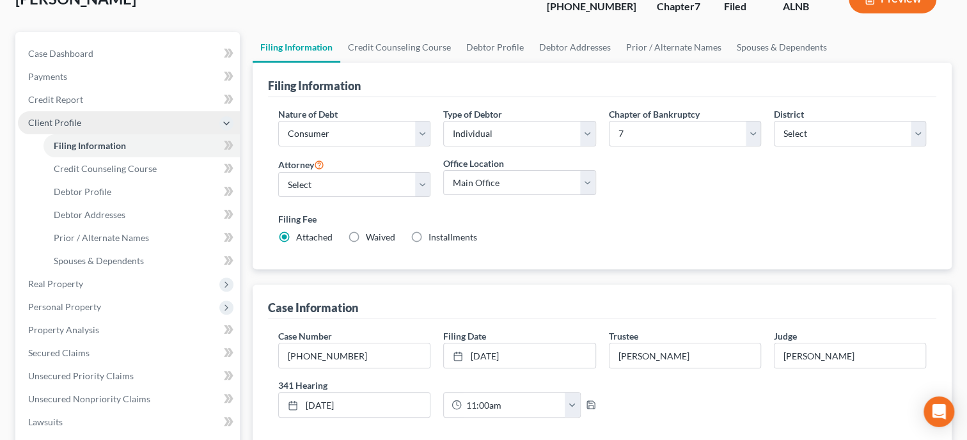
scroll to position [0, 0]
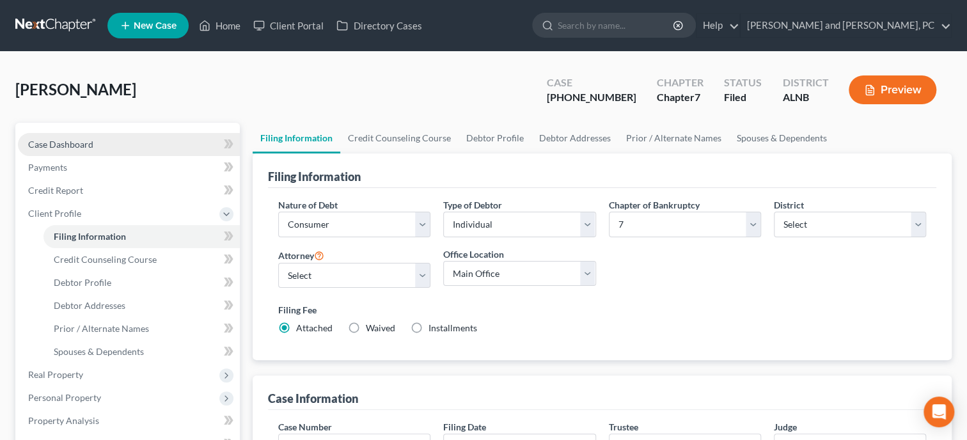
click at [56, 144] on span "Case Dashboard" at bounding box center [60, 144] width 65 height 11
select select "6"
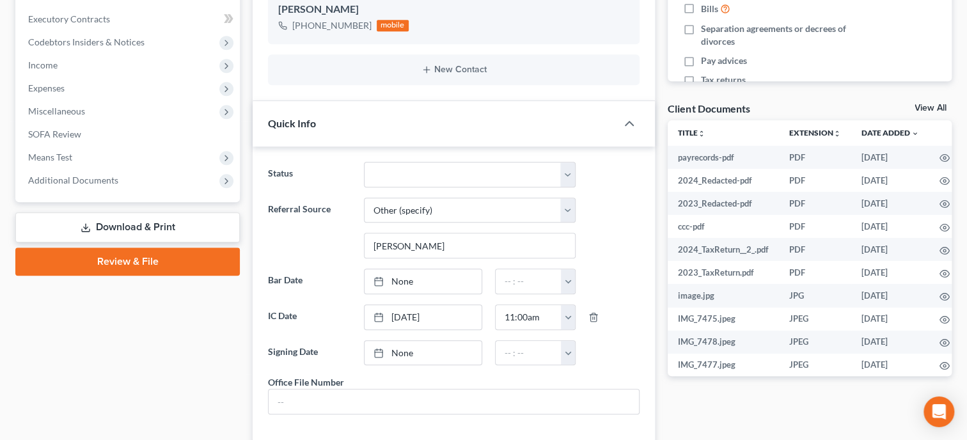
scroll to position [395, 0]
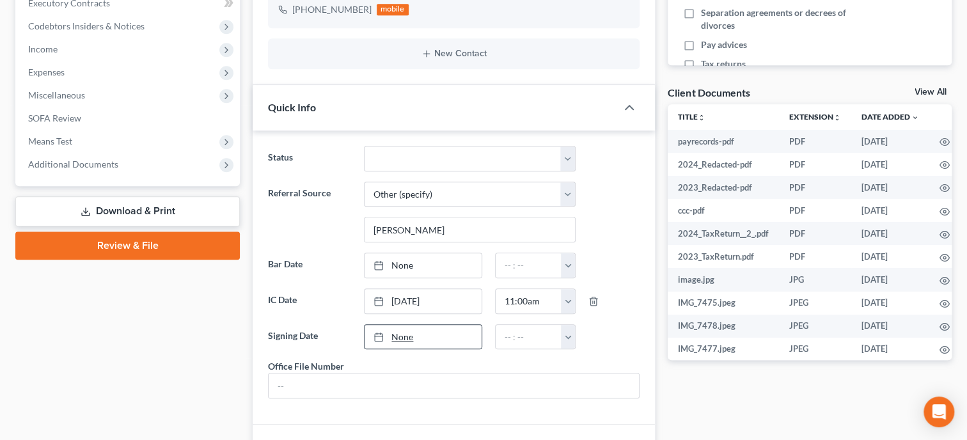
click at [395, 332] on link "None" at bounding box center [423, 337] width 117 height 24
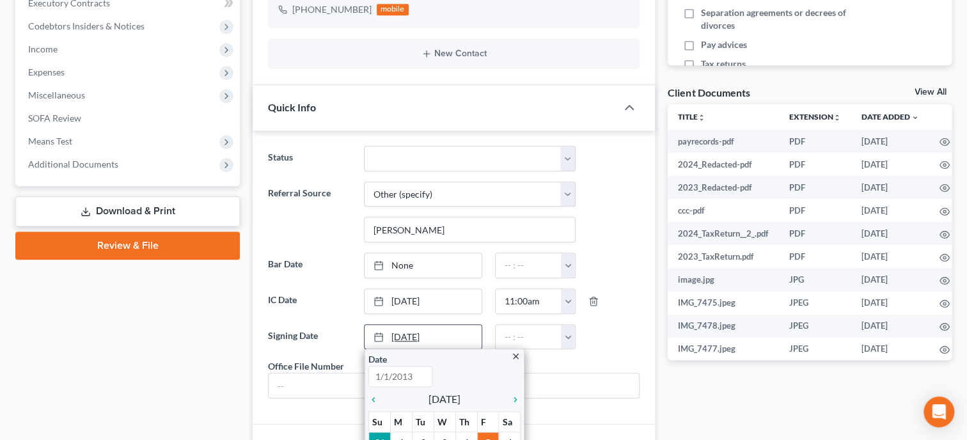
type input "[DATE]"
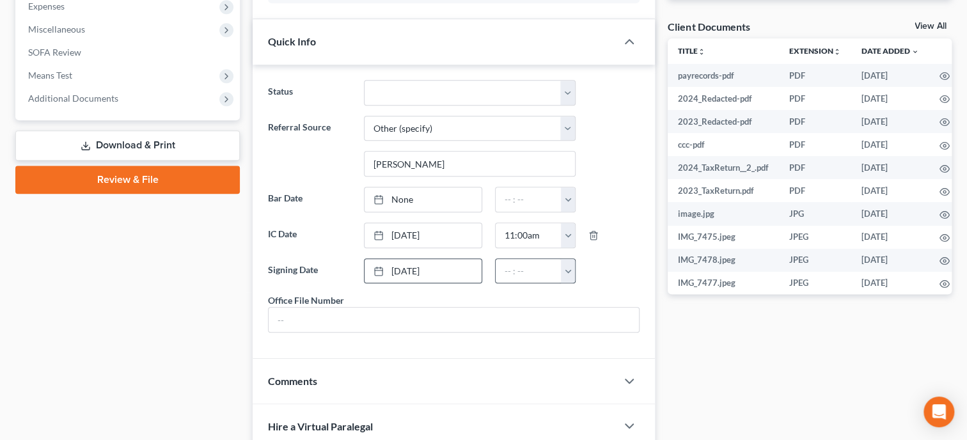
click at [565, 267] on button "button" at bounding box center [568, 271] width 14 height 24
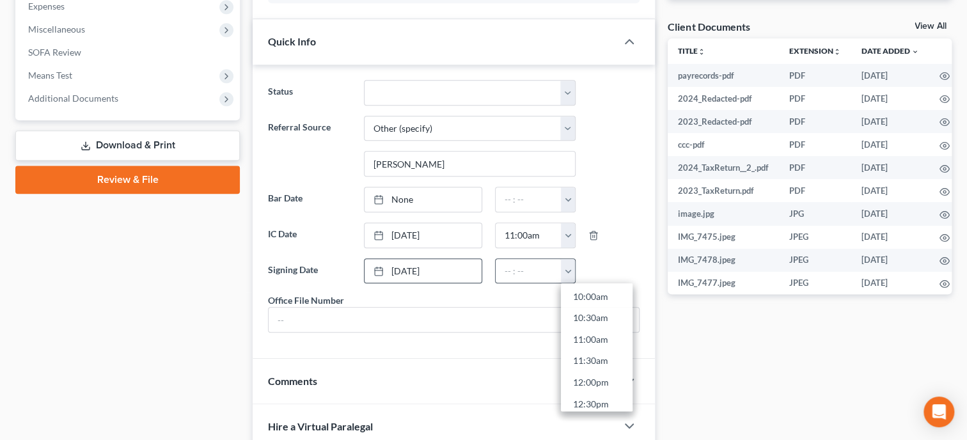
scroll to position [504, 0]
click at [587, 395] on link "2:00pm" at bounding box center [597, 397] width 72 height 22
type input "2:00pm"
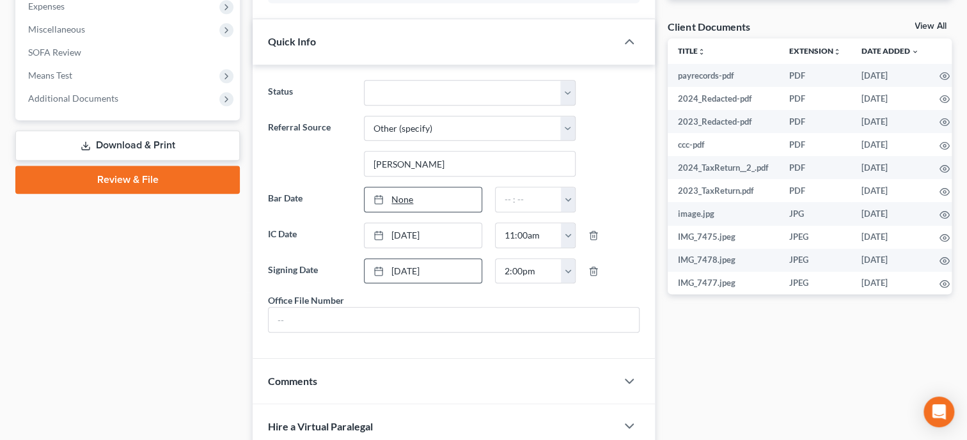
click at [393, 204] on link "None" at bounding box center [423, 199] width 117 height 24
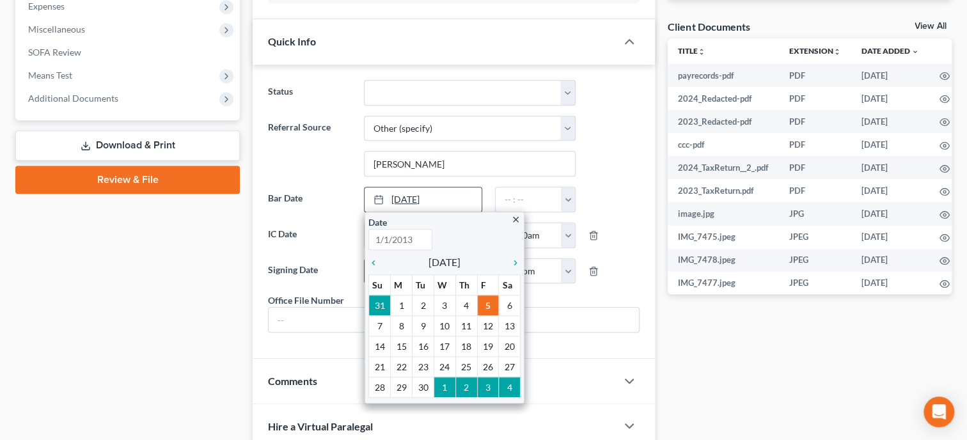
type input "[DATE]"
click at [516, 258] on icon "chevron_right" at bounding box center [512, 263] width 17 height 10
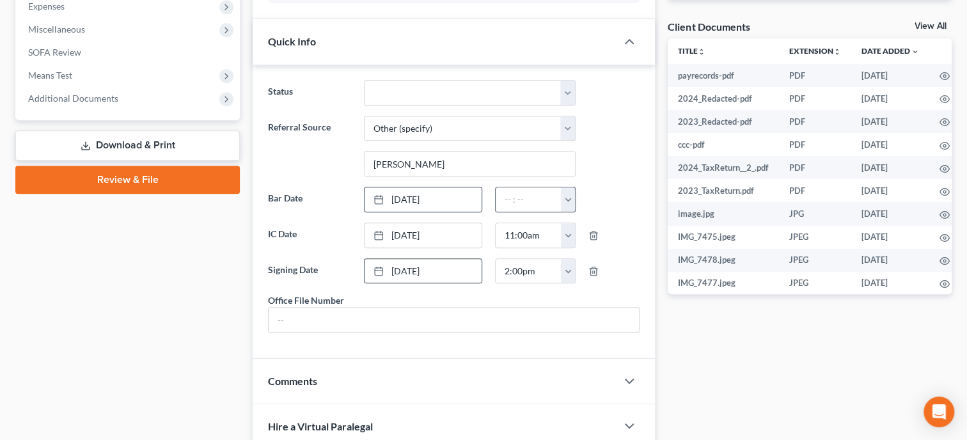
click at [562, 198] on button "button" at bounding box center [568, 199] width 14 height 24
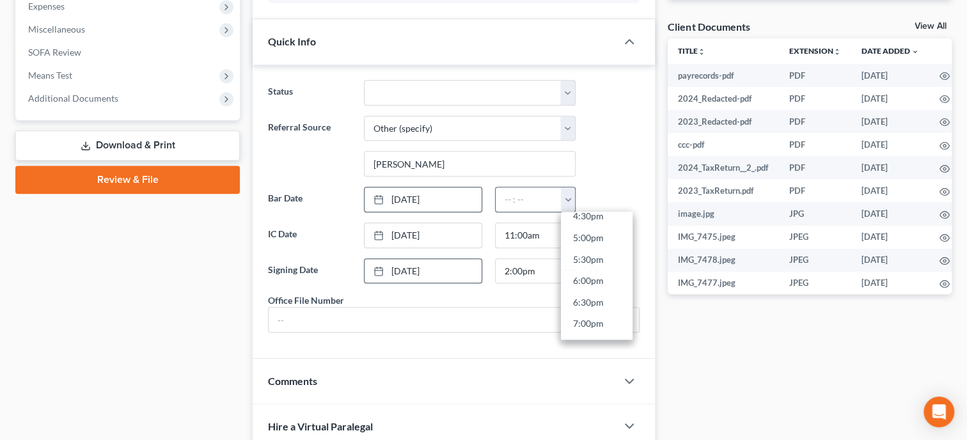
scroll to position [721, 0]
click at [600, 239] on link "5:00pm" at bounding box center [597, 237] width 72 height 22
type input "5:00pm"
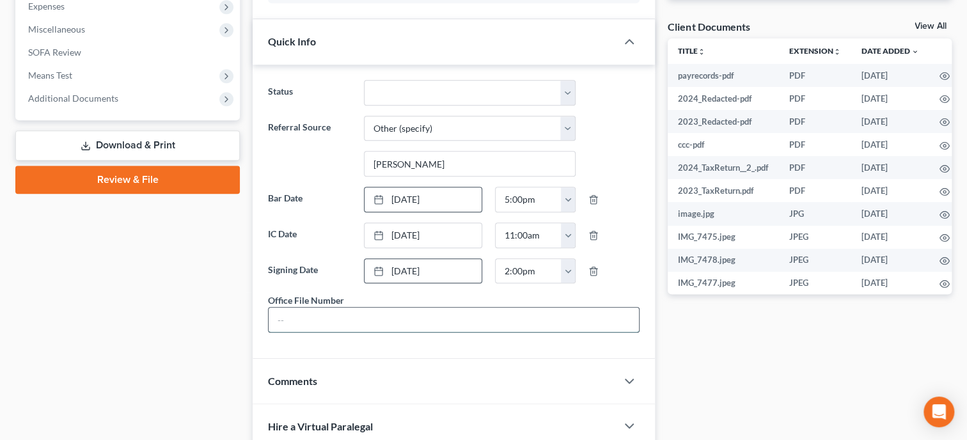
click at [426, 332] on input "text" at bounding box center [454, 320] width 370 height 24
type input "25-083"
click at [55, 363] on div "Case Dashboard Payments Invoices Payments Payments Credit Report Client Profile" at bounding box center [127, 289] width 237 height 1255
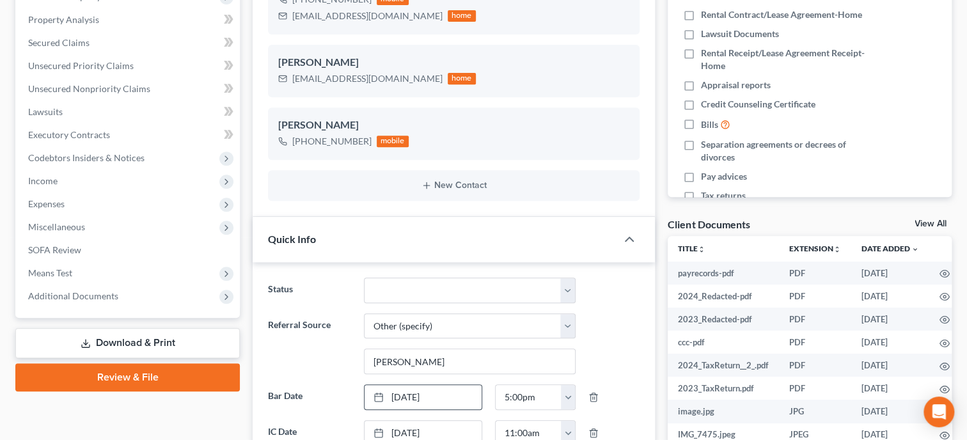
scroll to position [0, 0]
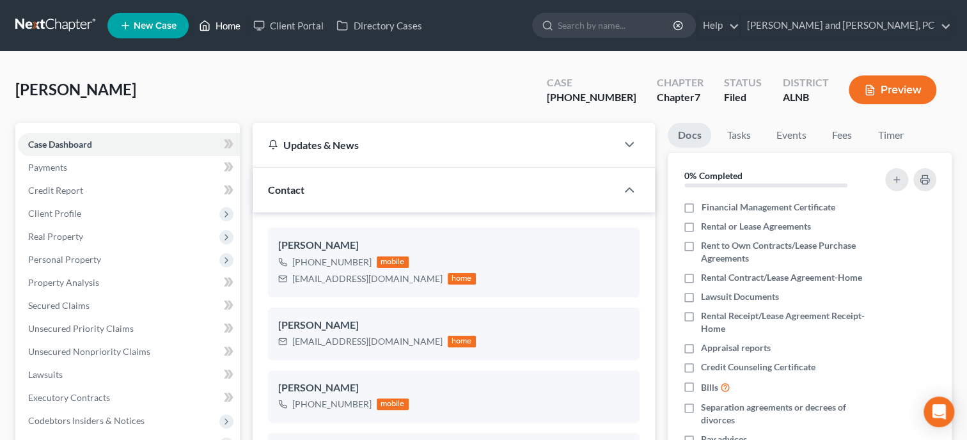
click at [224, 24] on link "Home" at bounding box center [220, 25] width 54 height 23
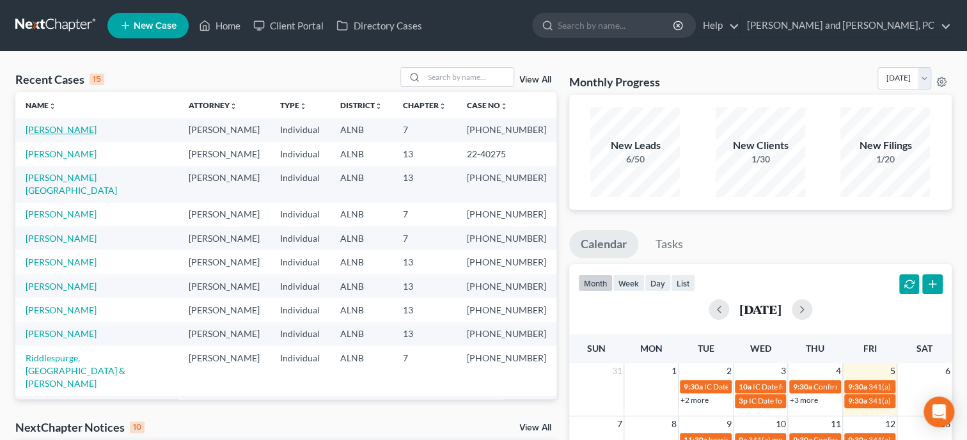
click at [52, 126] on link "[PERSON_NAME]" at bounding box center [61, 129] width 71 height 11
select select "6"
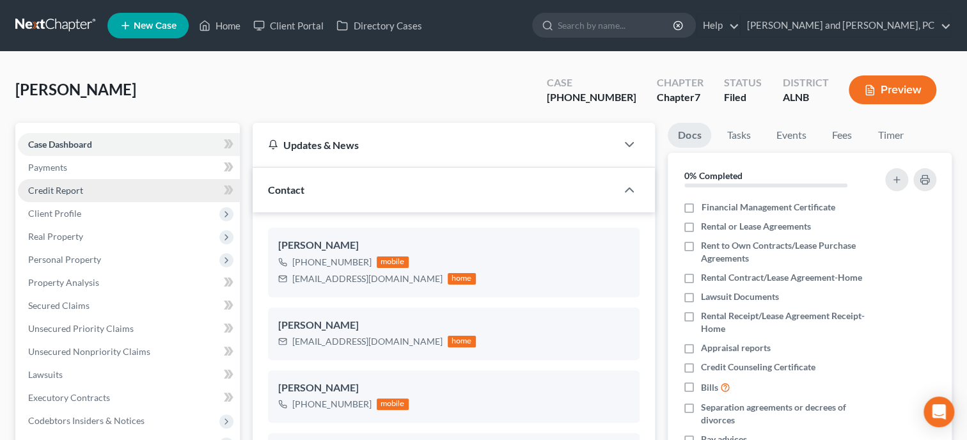
scroll to position [643, 0]
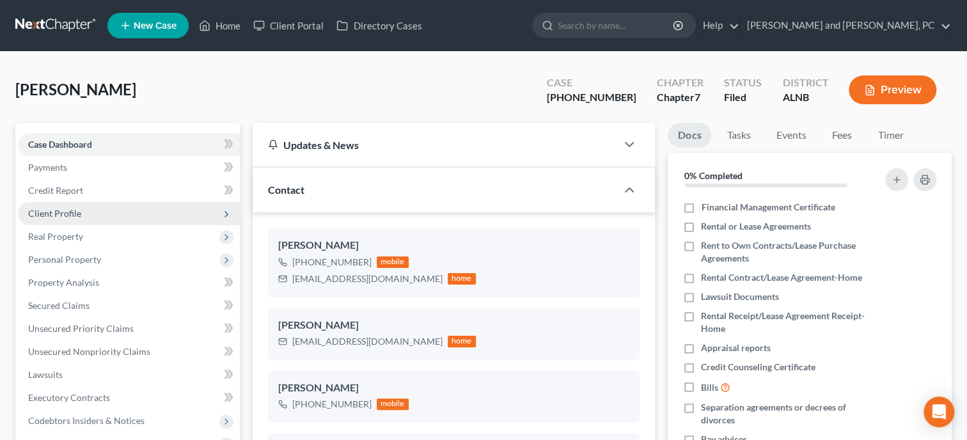
click at [74, 219] on span "Client Profile" at bounding box center [129, 213] width 222 height 23
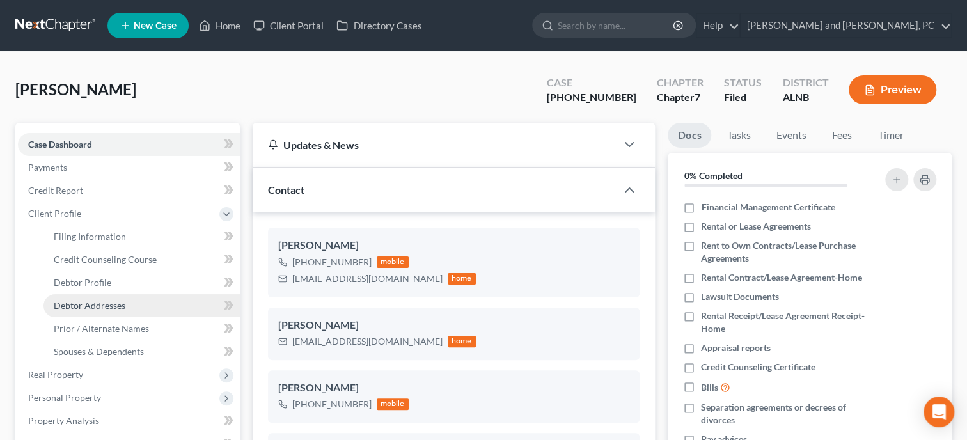
click at [97, 303] on span "Debtor Addresses" at bounding box center [90, 305] width 72 height 11
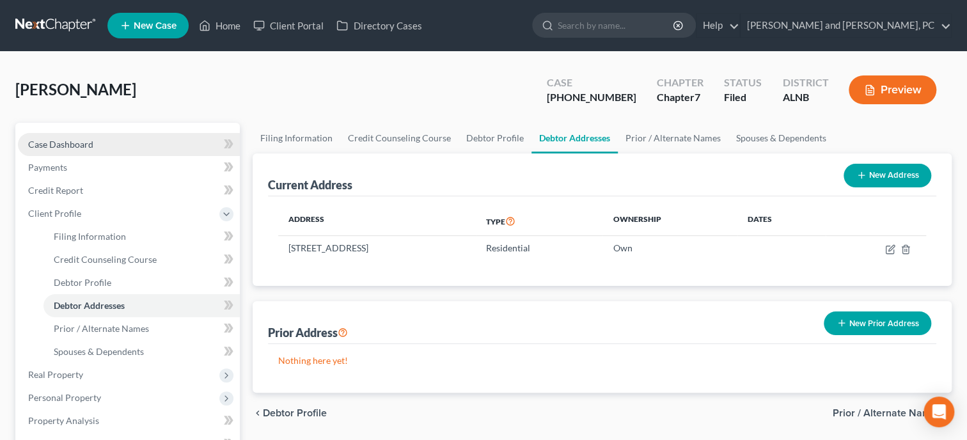
click at [63, 144] on span "Case Dashboard" at bounding box center [60, 144] width 65 height 11
select select "6"
select select "0"
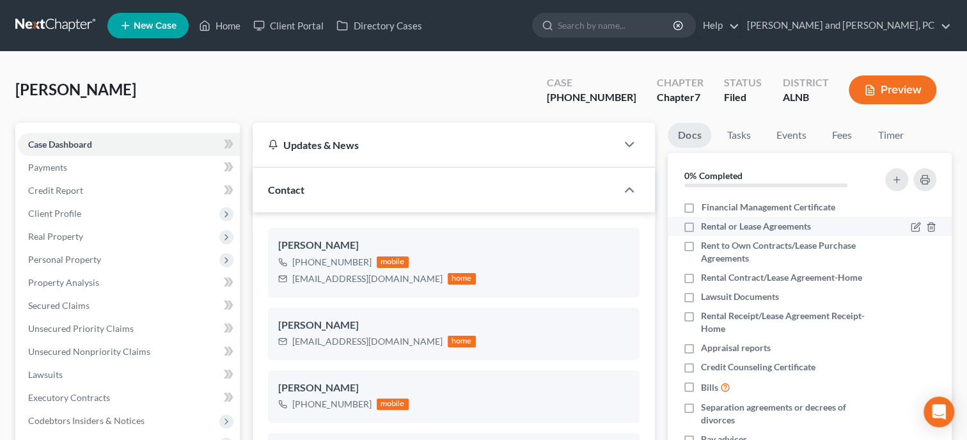
scroll to position [643, 0]
click at [934, 226] on icon "button" at bounding box center [931, 227] width 6 height 8
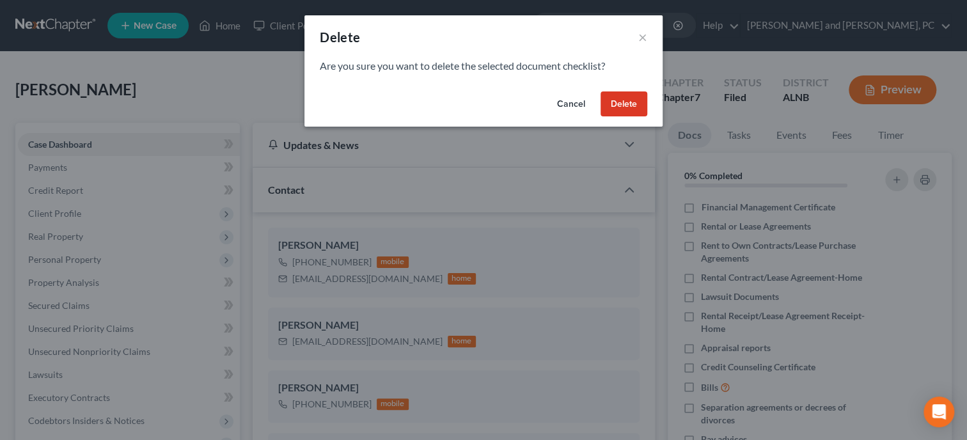
click at [631, 109] on button "Delete" at bounding box center [624, 104] width 47 height 26
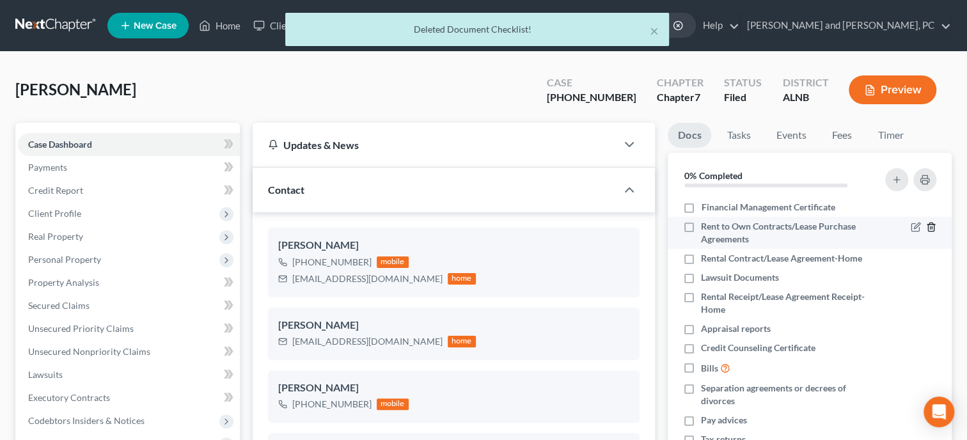
click at [931, 225] on icon "button" at bounding box center [931, 227] width 10 height 10
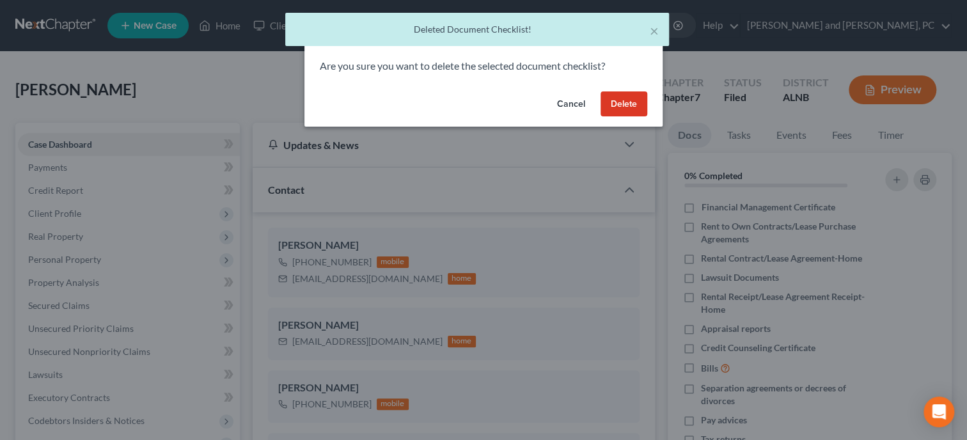
click at [630, 106] on button "Delete" at bounding box center [624, 104] width 47 height 26
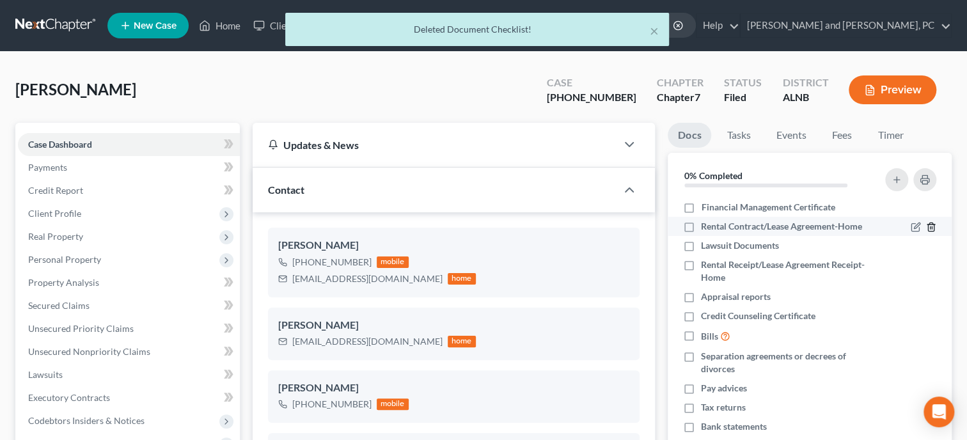
click at [931, 225] on icon "button" at bounding box center [931, 227] width 10 height 10
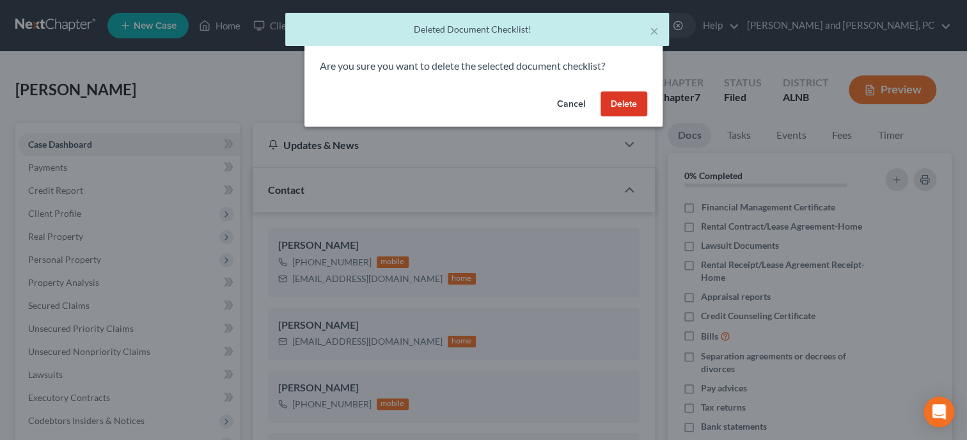
click at [626, 106] on button "Delete" at bounding box center [624, 104] width 47 height 26
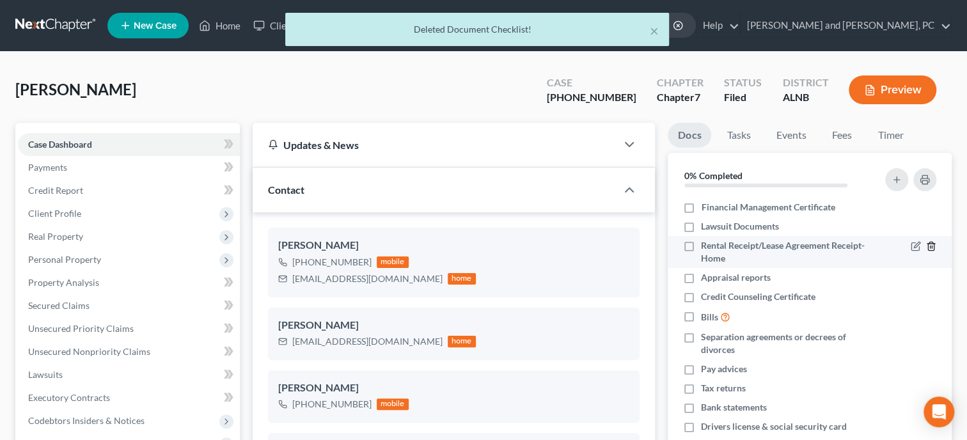
click at [936, 246] on icon "button" at bounding box center [931, 246] width 10 height 10
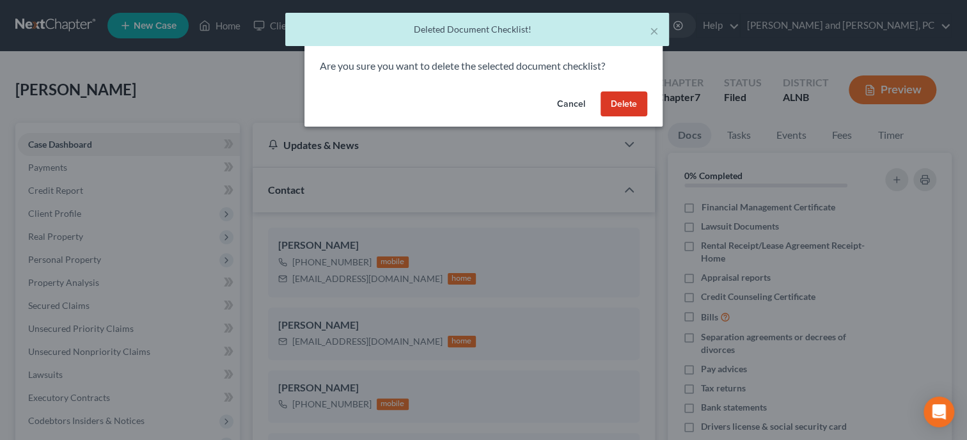
click at [629, 106] on button "Delete" at bounding box center [624, 104] width 47 height 26
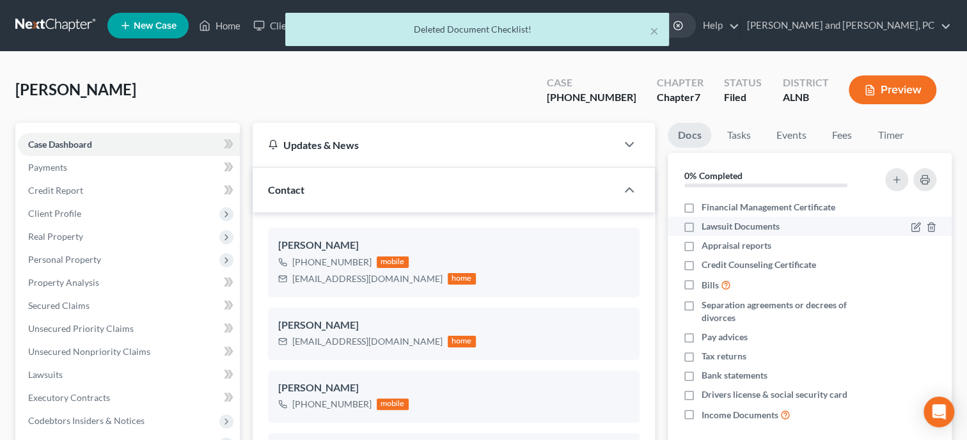
click at [701, 224] on label "Lawsuit Documents" at bounding box center [740, 226] width 78 height 13
click at [706, 224] on input "Lawsuit Documents" at bounding box center [710, 224] width 8 height 8
checkbox input "true"
click at [701, 245] on label "Appraisal reports" at bounding box center [736, 245] width 70 height 13
click at [706, 245] on input "Appraisal reports" at bounding box center [710, 243] width 8 height 8
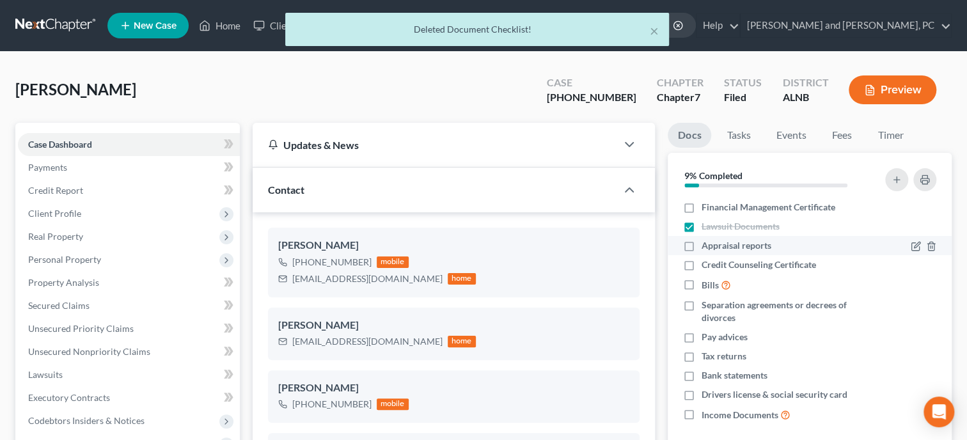
checkbox input "true"
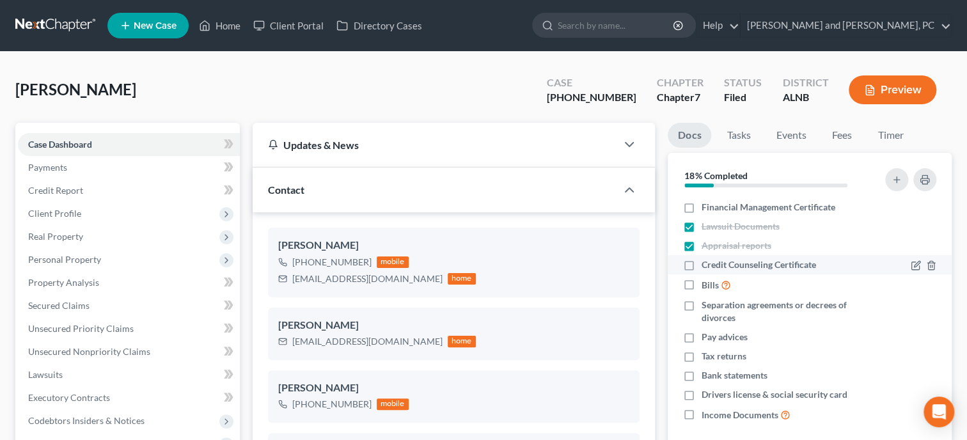
click at [701, 263] on label "Credit Counseling Certificate" at bounding box center [758, 264] width 114 height 13
click at [706, 263] on input "Credit Counseling Certificate" at bounding box center [710, 262] width 8 height 8
checkbox input "true"
click at [701, 284] on label "Bills" at bounding box center [715, 285] width 29 height 15
click at [706, 284] on input "Bills" at bounding box center [710, 282] width 8 height 8
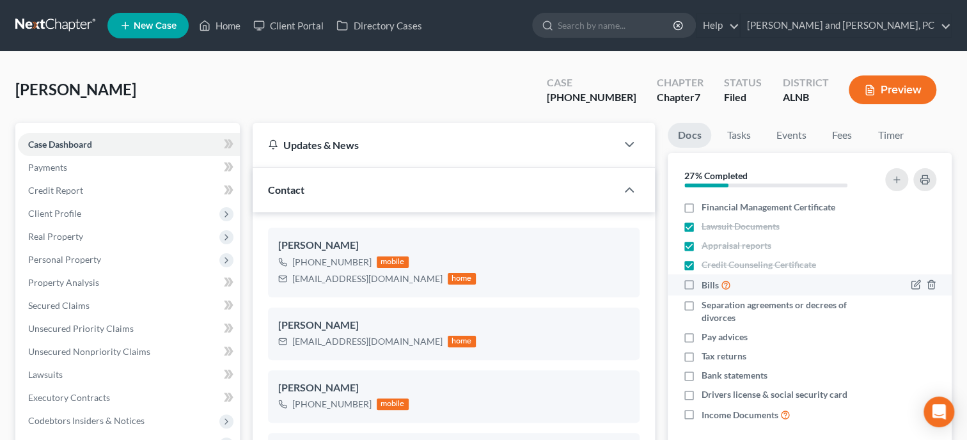
checkbox input "true"
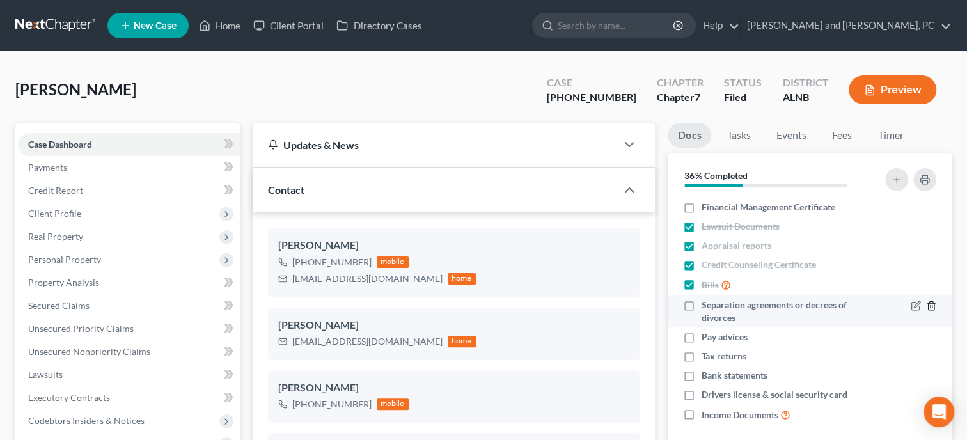
click at [930, 303] on icon "button" at bounding box center [931, 306] width 10 height 10
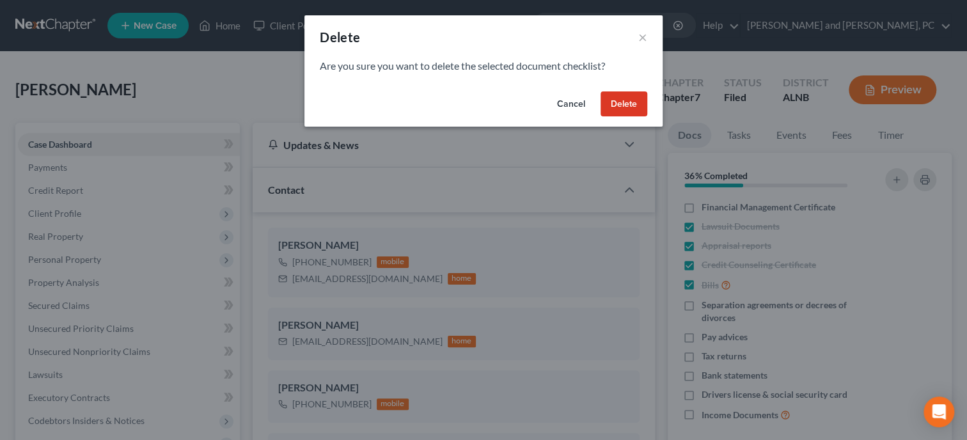
click at [614, 109] on button "Delete" at bounding box center [624, 104] width 47 height 26
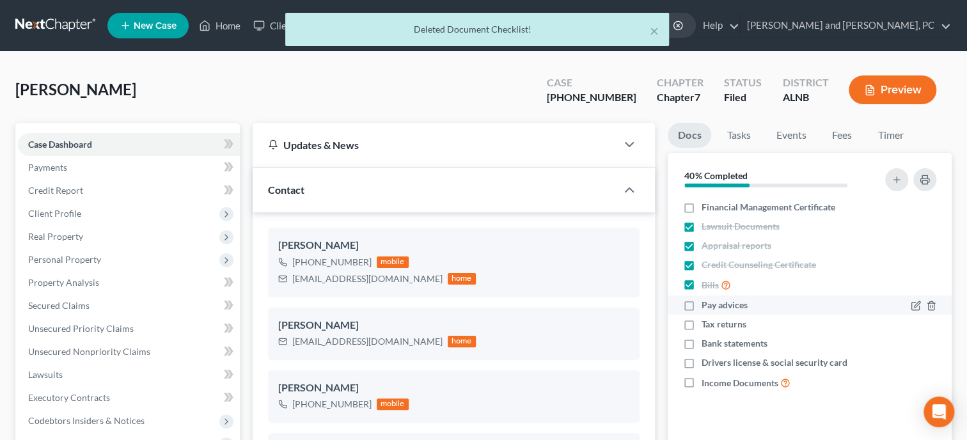
click at [701, 303] on label "Pay advices" at bounding box center [724, 305] width 46 height 13
click at [706, 303] on input "Pay advices" at bounding box center [710, 303] width 8 height 8
checkbox input "true"
click at [701, 324] on label "Tax returns" at bounding box center [723, 324] width 45 height 13
click at [706, 324] on input "Tax returns" at bounding box center [710, 322] width 8 height 8
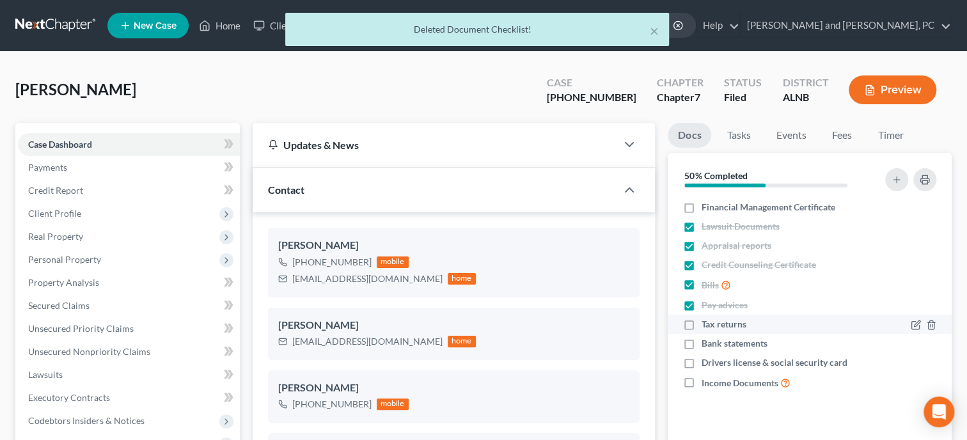
checkbox input "true"
click at [701, 343] on label "Bank statements" at bounding box center [734, 343] width 66 height 13
click at [706, 343] on input "Bank statements" at bounding box center [710, 341] width 8 height 8
checkbox input "true"
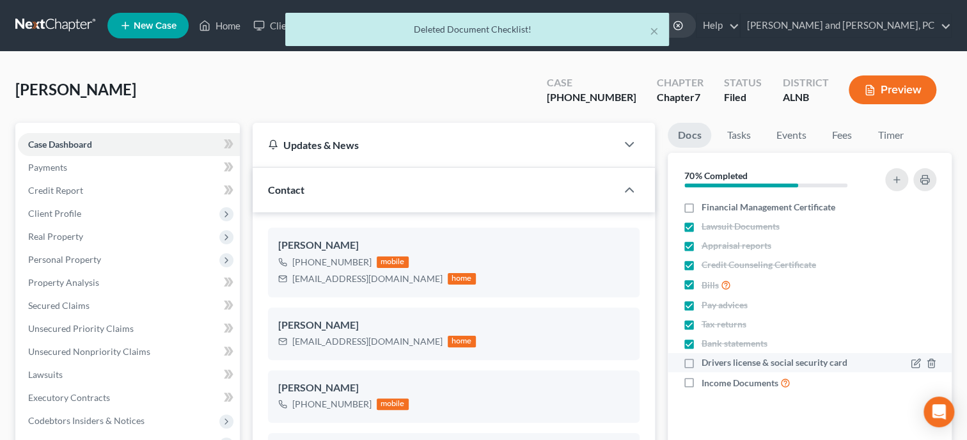
click at [701, 361] on label "Drivers license & social security card" at bounding box center [774, 362] width 146 height 13
click at [706, 361] on input "Drivers license & social security card" at bounding box center [710, 360] width 8 height 8
checkbox input "true"
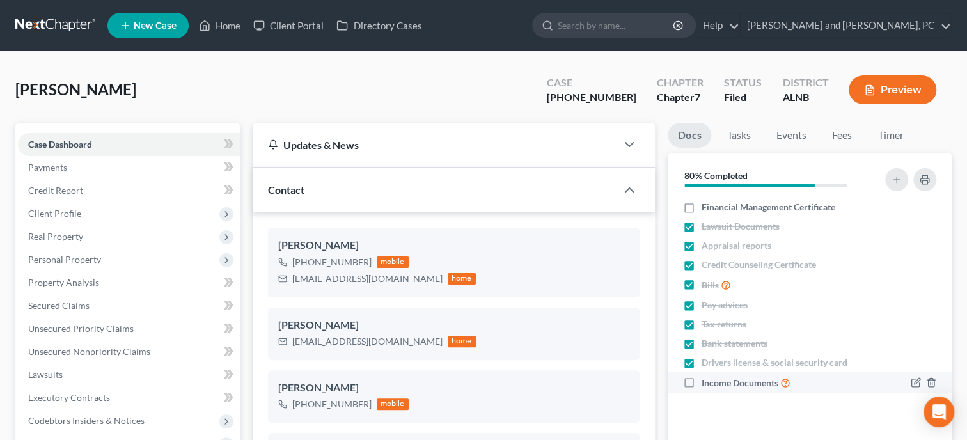
click at [701, 380] on label "Income Documents" at bounding box center [745, 382] width 89 height 15
click at [706, 380] on input "Income Documents" at bounding box center [710, 379] width 8 height 8
checkbox input "true"
click at [742, 134] on link "Tasks" at bounding box center [738, 135] width 44 height 25
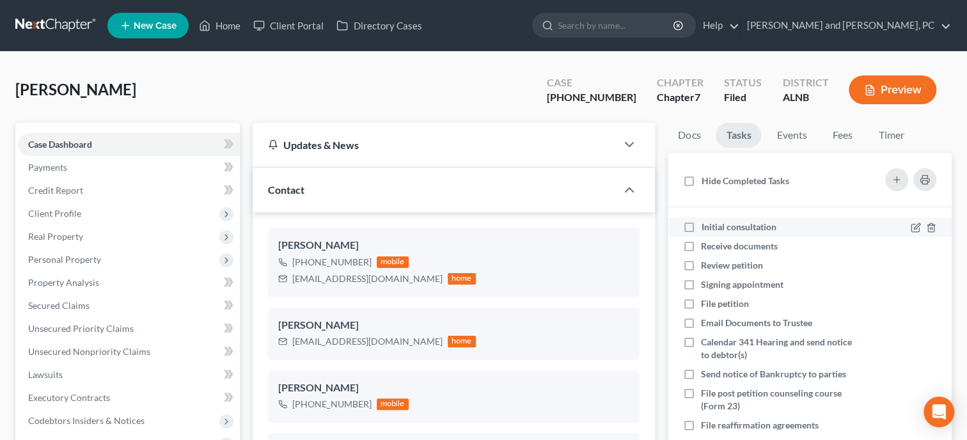
click at [701, 227] on label "Initial consultation" at bounding box center [743, 227] width 85 height 13
click at [706, 227] on input "Initial consultation" at bounding box center [710, 225] width 8 height 8
checkbox input "true"
click at [701, 245] on label "Receive documents" at bounding box center [744, 246] width 87 height 13
click at [706, 245] on input "Receive documents" at bounding box center [710, 244] width 8 height 8
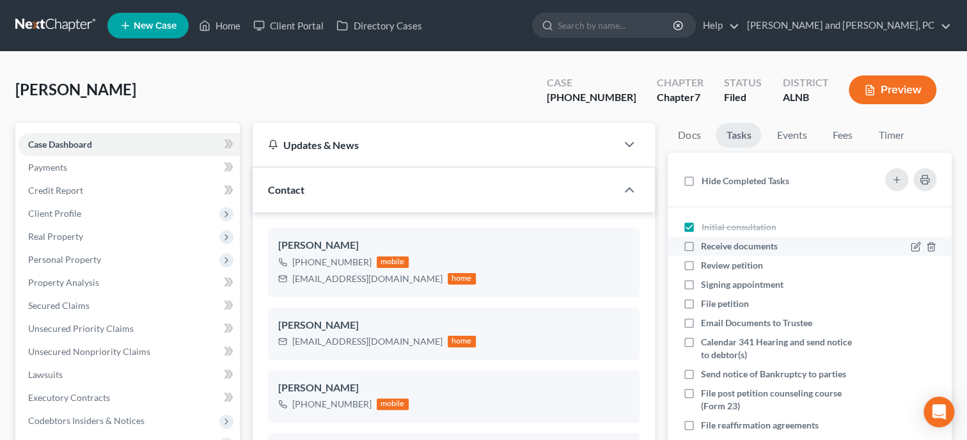
checkbox input "true"
click at [701, 264] on label "Review petition" at bounding box center [737, 265] width 72 height 13
click at [706, 264] on input "Review petition" at bounding box center [710, 263] width 8 height 8
checkbox input "true"
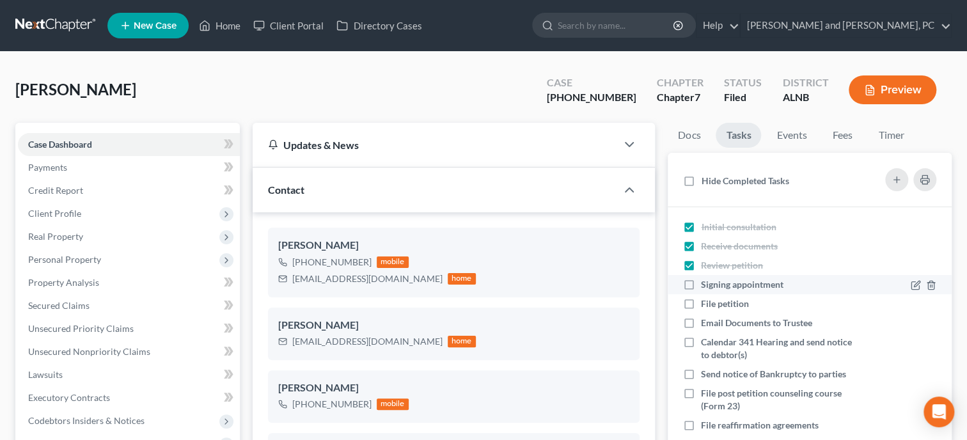
click at [701, 287] on label "Signing appointment" at bounding box center [747, 284] width 93 height 13
click at [706, 287] on input "Signing appointment" at bounding box center [710, 282] width 8 height 8
checkbox input "true"
click at [701, 303] on label "File petition" at bounding box center [730, 303] width 58 height 13
click at [706, 303] on input "File petition" at bounding box center [710, 301] width 8 height 8
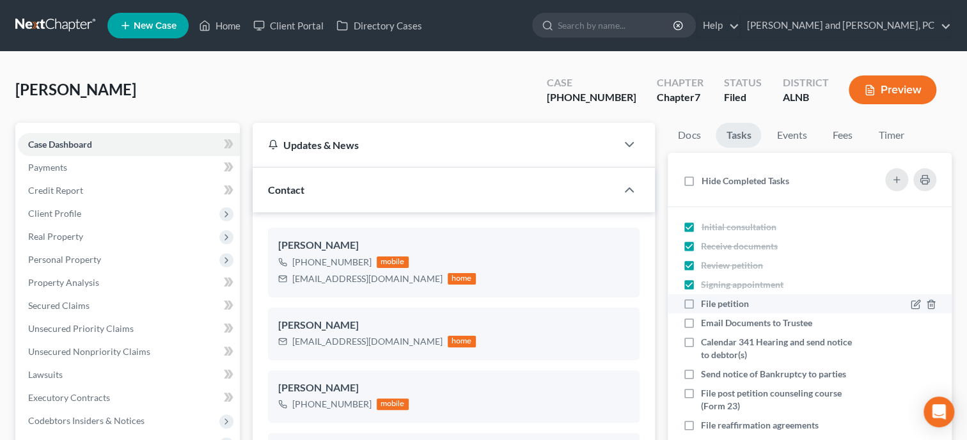
checkbox input "true"
click at [701, 320] on label "Email Documents to Trustee" at bounding box center [762, 323] width 122 height 13
click at [706, 320] on input "Email Documents to Trustee" at bounding box center [710, 321] width 8 height 8
checkbox input "true"
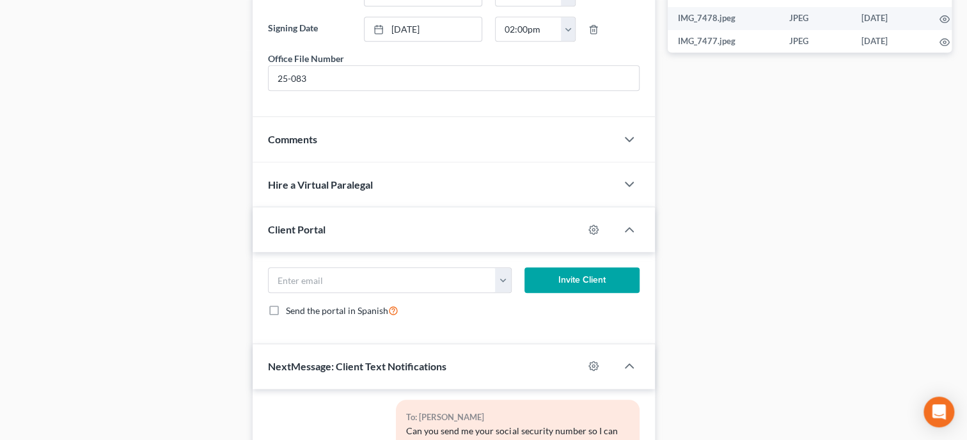
scroll to position [723, 0]
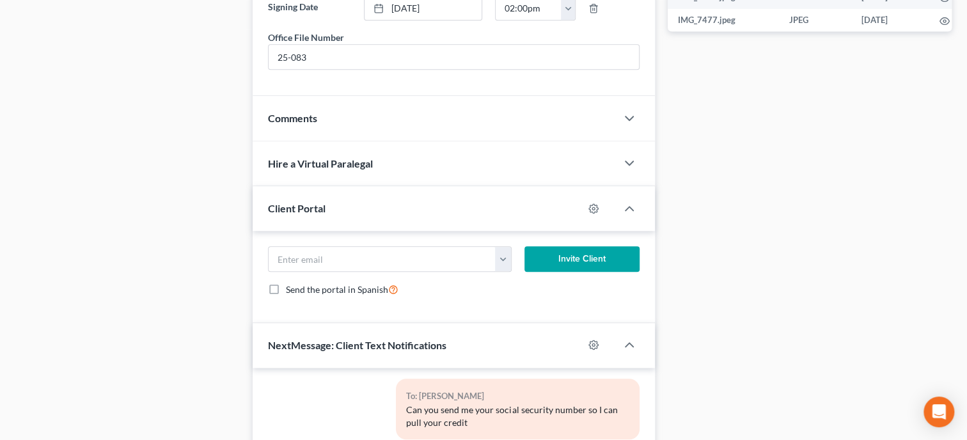
click at [340, 136] on div "Comments" at bounding box center [435, 118] width 364 height 44
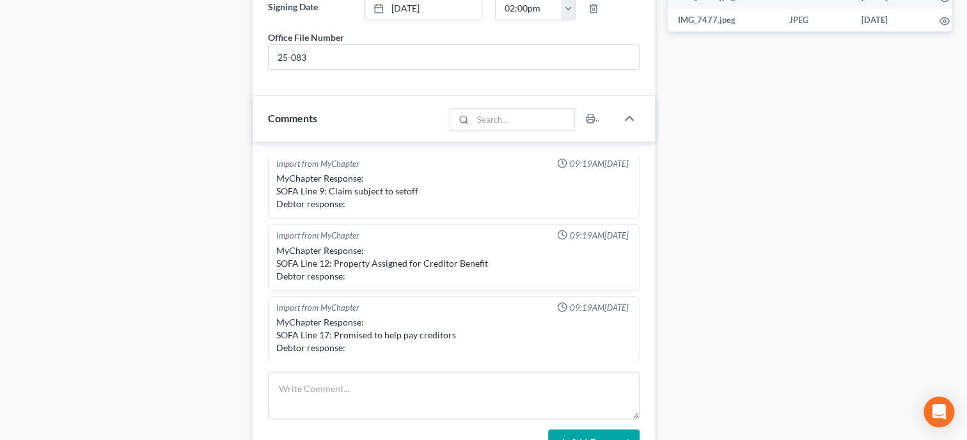
scroll to position [5, 0]
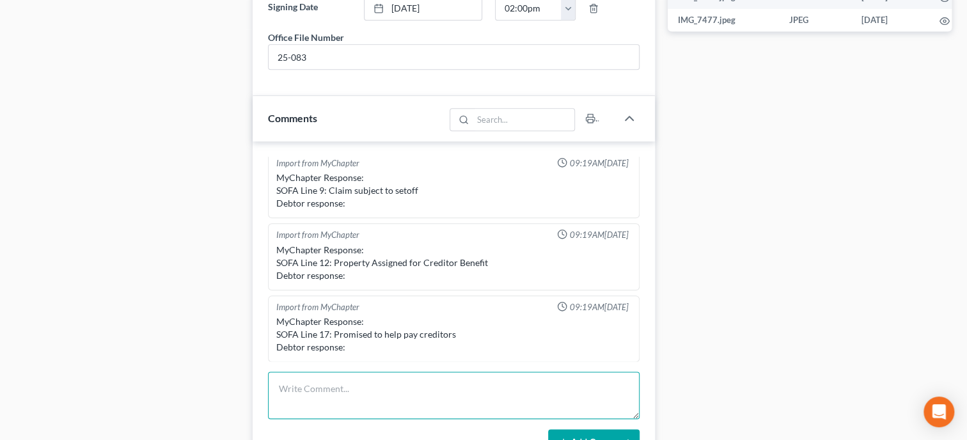
click at [322, 409] on textarea at bounding box center [454, 395] width 372 height 47
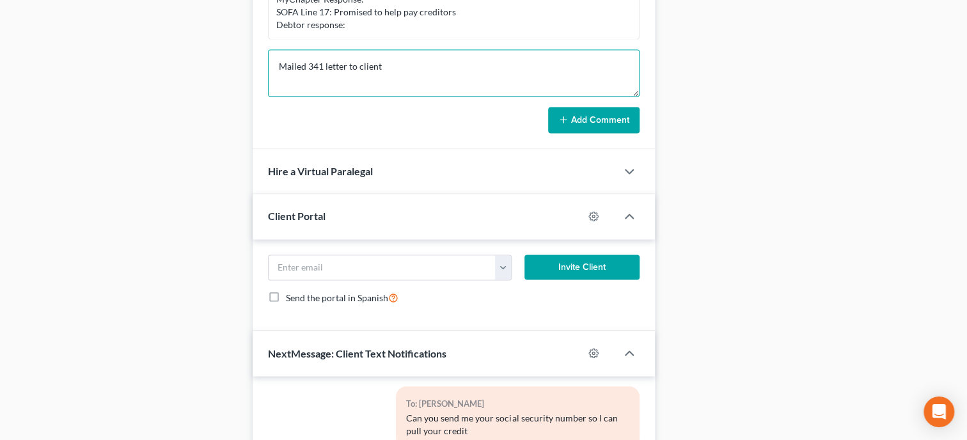
scroll to position [1053, 0]
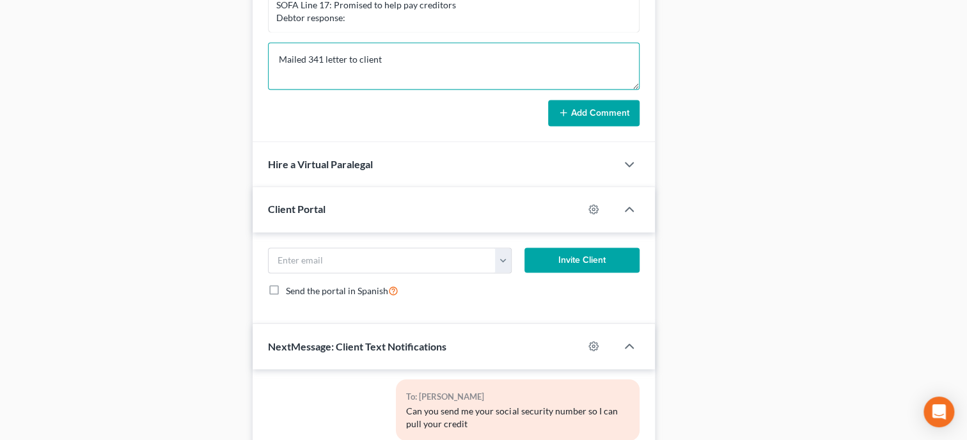
type textarea "Mailed 341 letter to client"
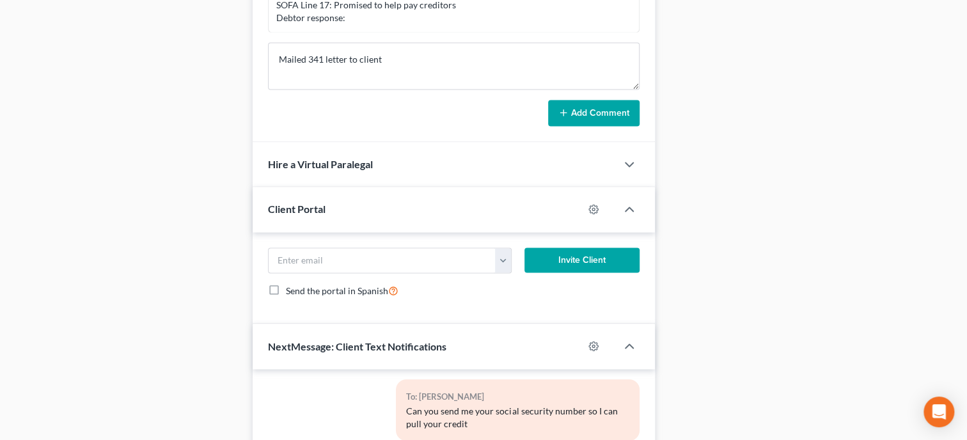
click at [617, 120] on button "Add Comment" at bounding box center [593, 113] width 91 height 27
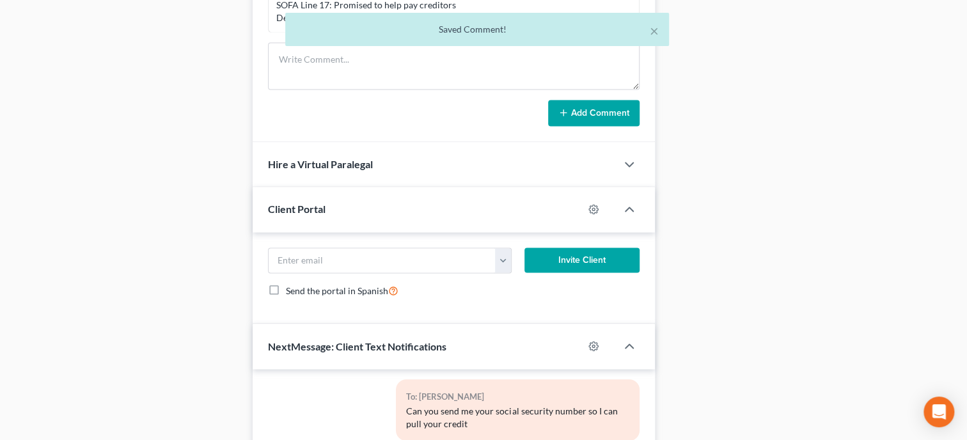
scroll to position [52, 0]
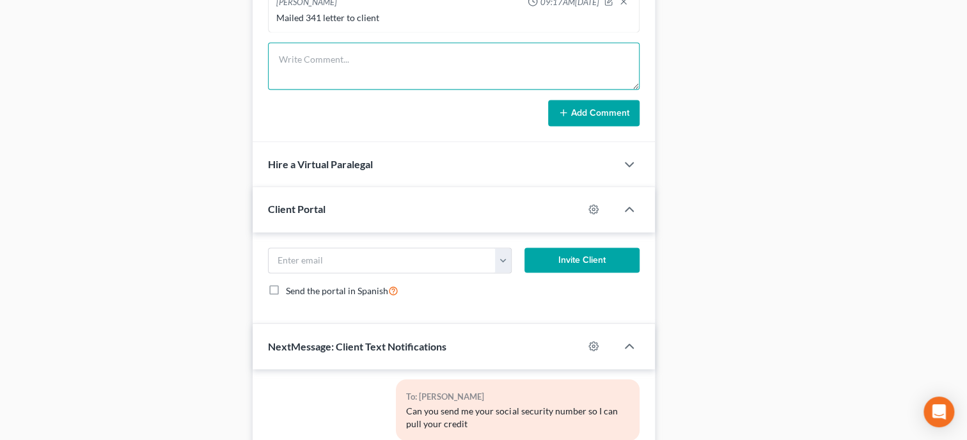
click at [306, 83] on textarea at bounding box center [454, 65] width 372 height 47
type textarea "Uploaded ALL documents to Trustee website."
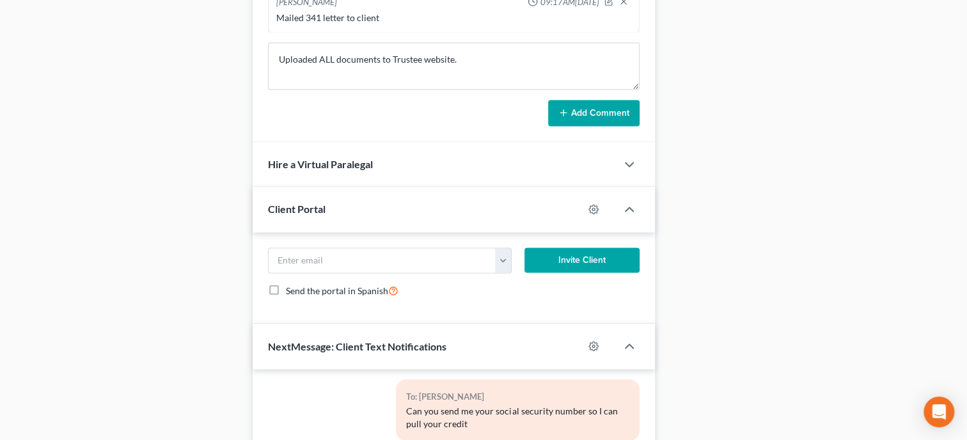
click at [603, 127] on button "Add Comment" at bounding box center [593, 113] width 91 height 27
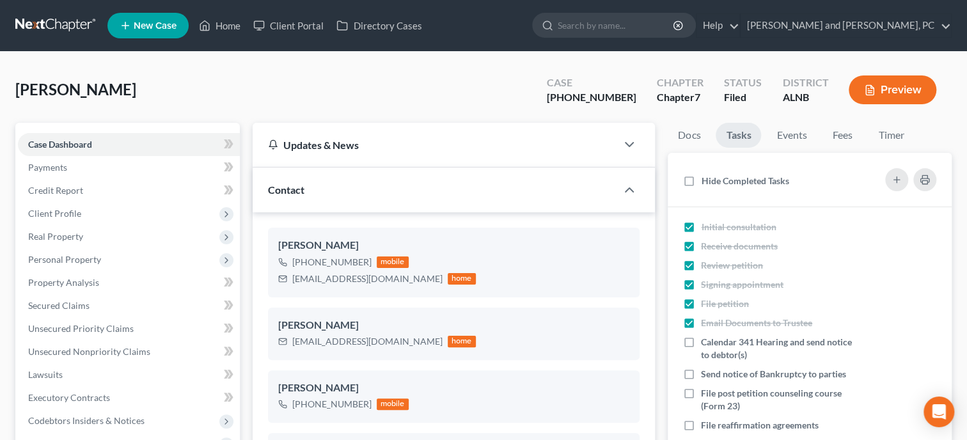
scroll to position [0, 0]
click at [230, 29] on link "Home" at bounding box center [220, 25] width 54 height 23
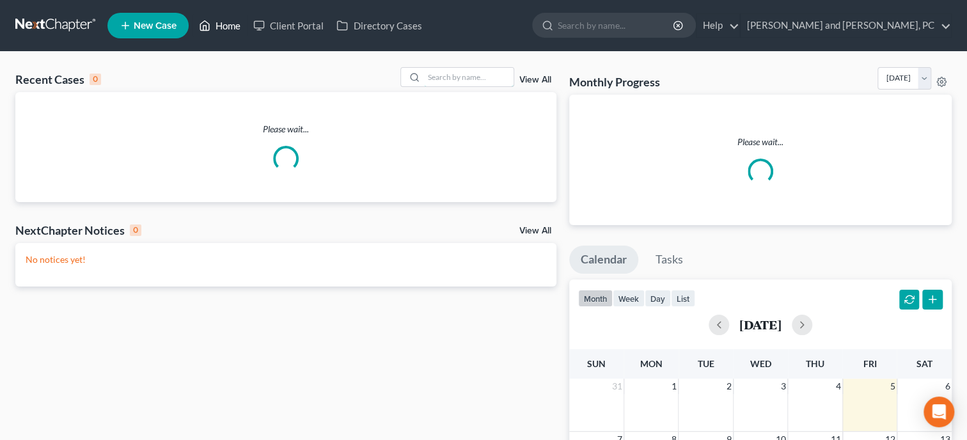
click at [437, 81] on input "search" at bounding box center [469, 77] width 90 height 19
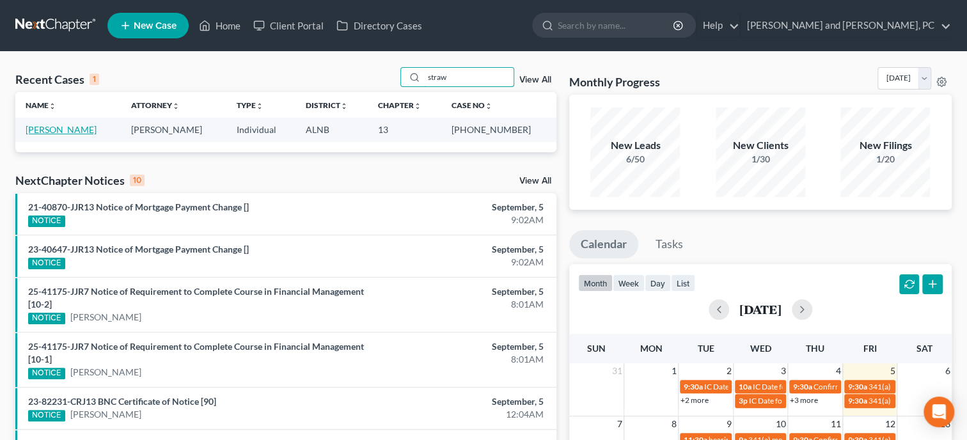
type input "straw"
click at [93, 131] on link "Strawderman, Jeremiah" at bounding box center [61, 129] width 71 height 11
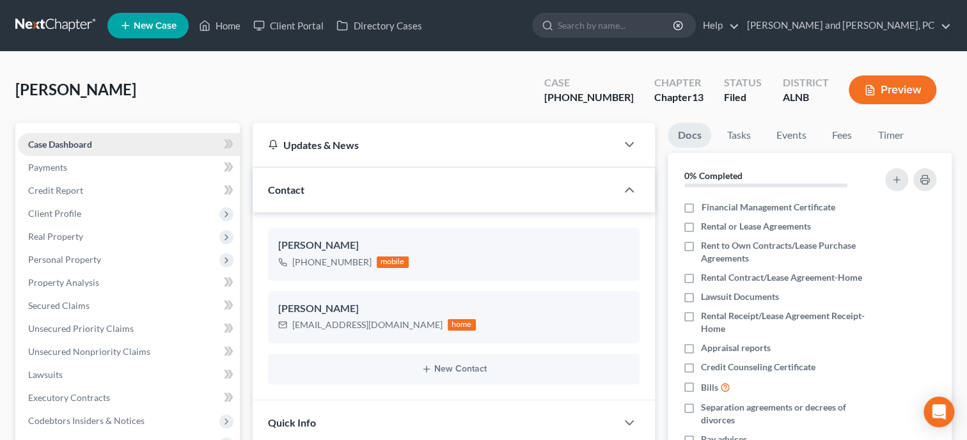
scroll to position [1474, 0]
click at [79, 216] on span "Client Profile" at bounding box center [54, 213] width 53 height 11
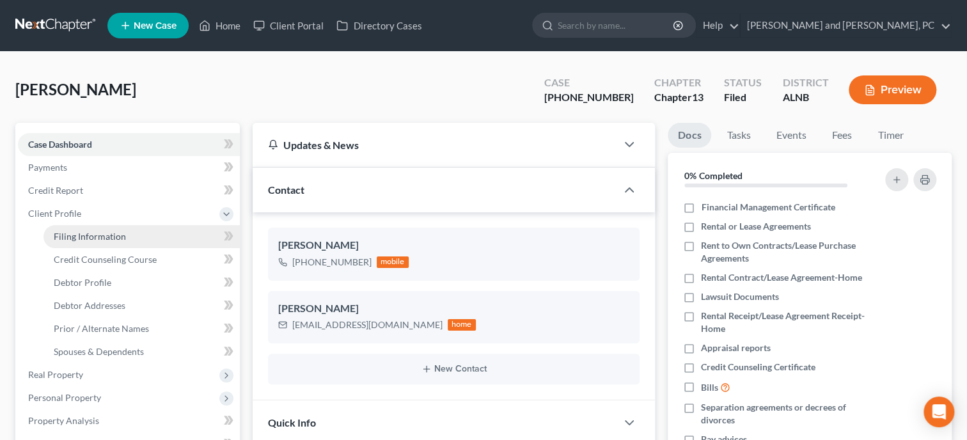
click at [83, 238] on span "Filing Information" at bounding box center [90, 236] width 72 height 11
select select "1"
select select "0"
select select "3"
select select "1"
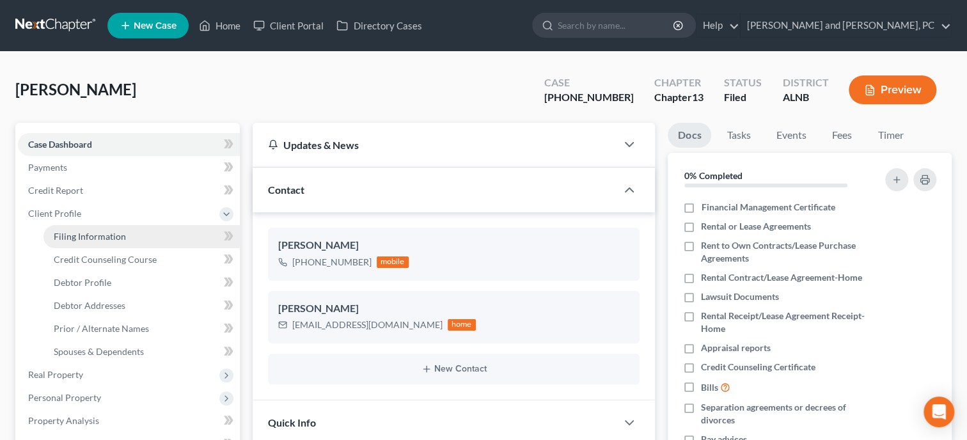
select select "0"
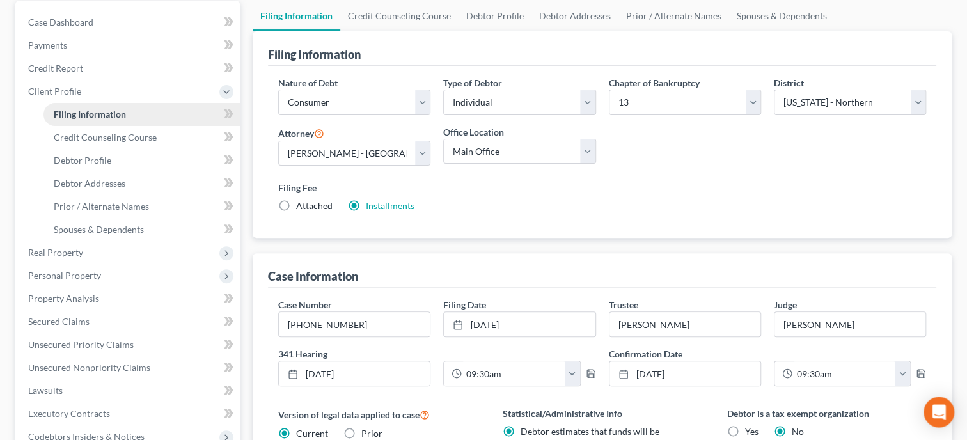
scroll to position [131, 0]
